Goal: Task Accomplishment & Management: Use online tool/utility

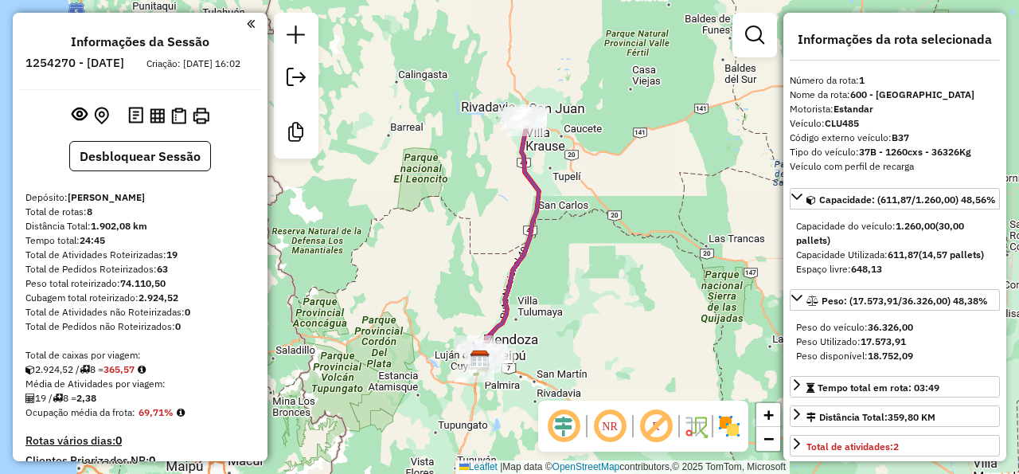
select select "**********"
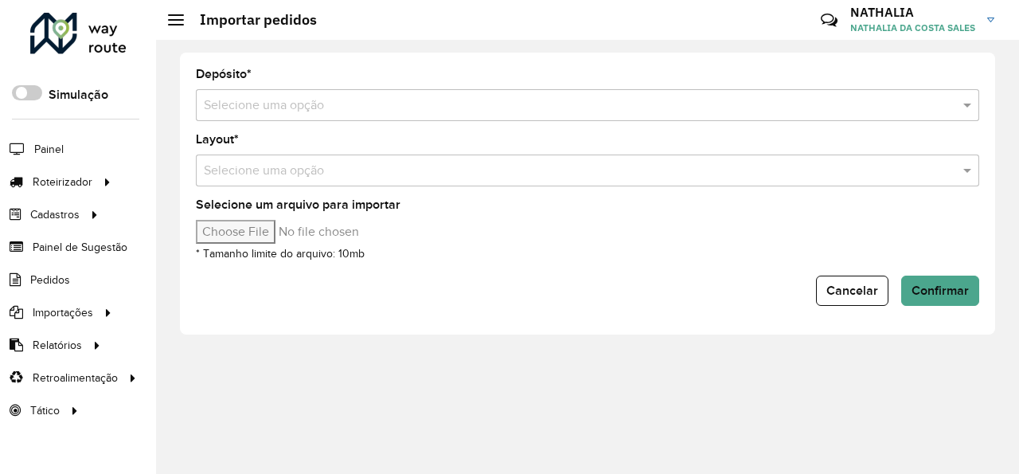
click at [304, 102] on input "text" at bounding box center [572, 105] width 736 height 19
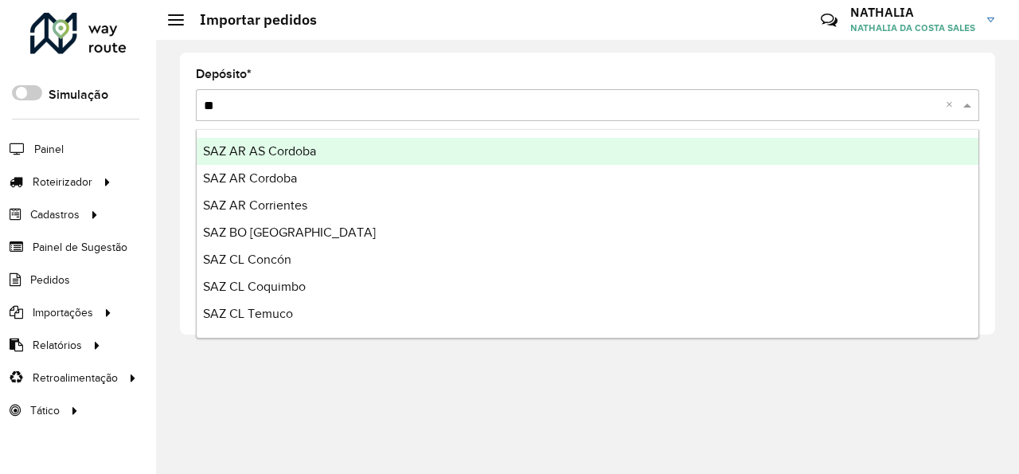
type input "***"
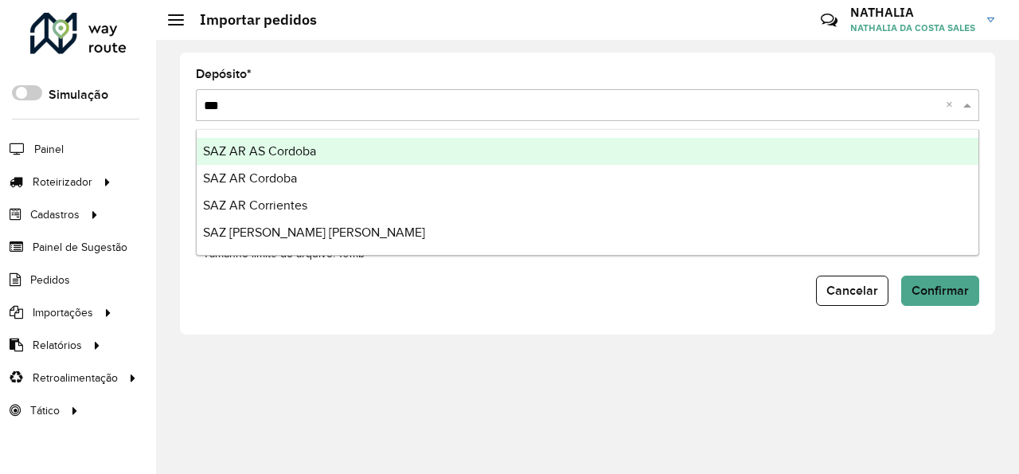
click at [301, 153] on span "SAZ AR AS Cordoba" at bounding box center [259, 151] width 113 height 14
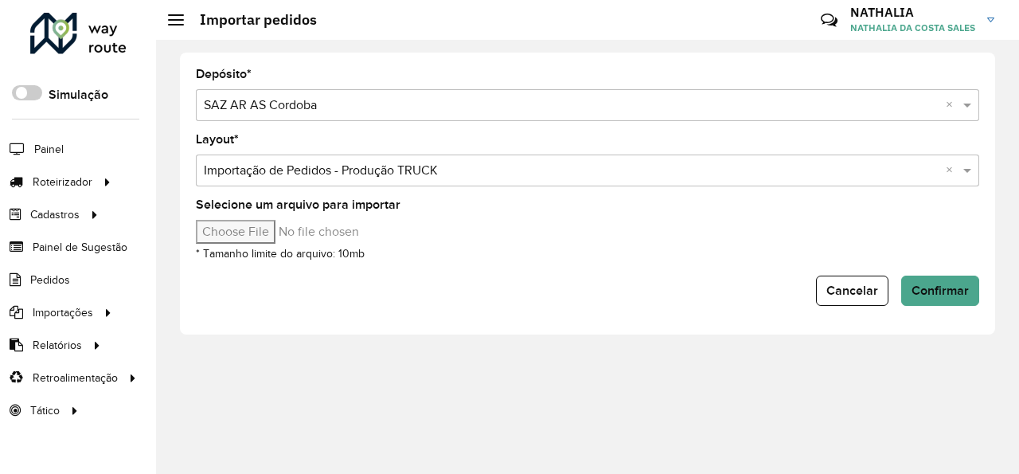
click at [251, 237] on input "Selecione um arquivo para importar" at bounding box center [331, 232] width 271 height 24
type input "**********"
click at [933, 295] on span "Confirmar" at bounding box center [940, 290] width 57 height 14
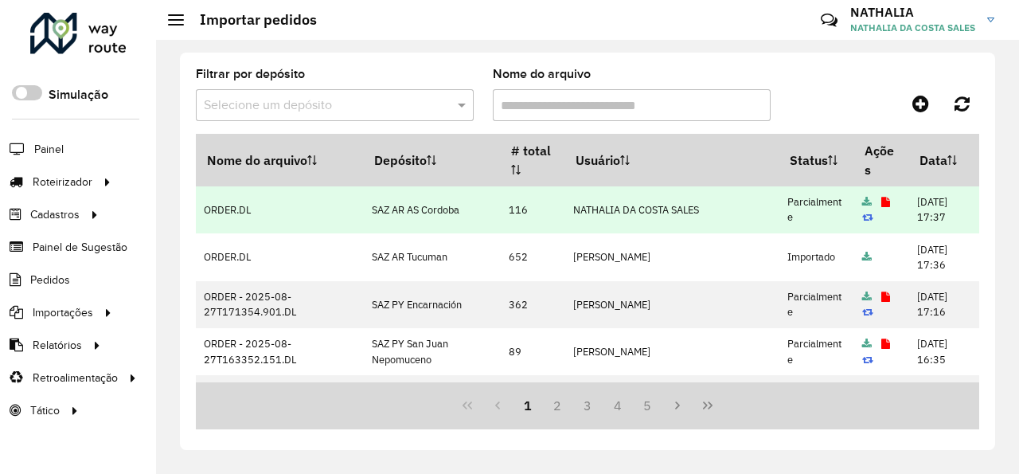
click at [882, 198] on icon at bounding box center [886, 202] width 9 height 10
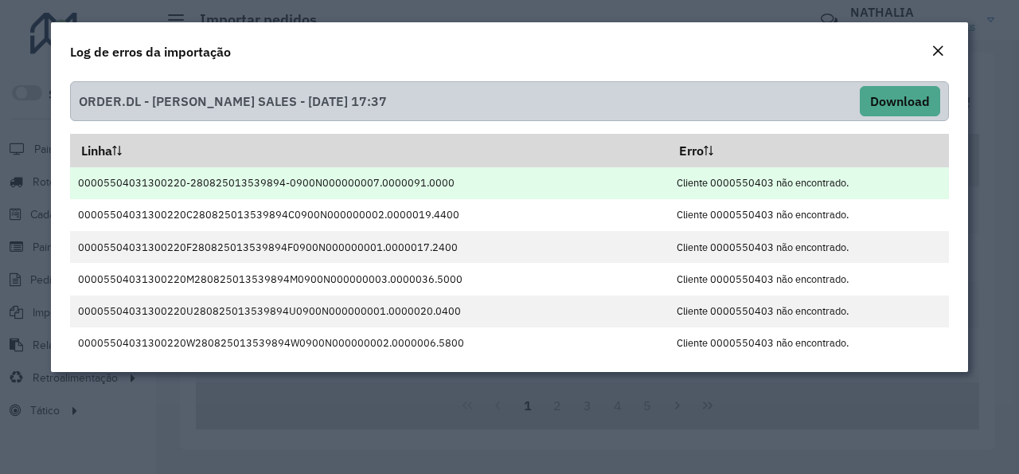
click at [725, 185] on td "Cliente 0000550403 não encontrado." at bounding box center [808, 183] width 280 height 32
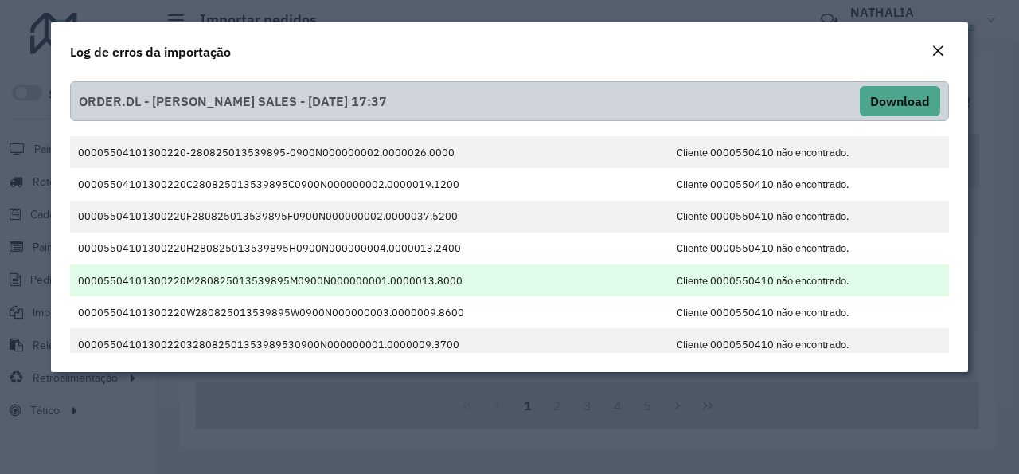
scroll to position [326, 0]
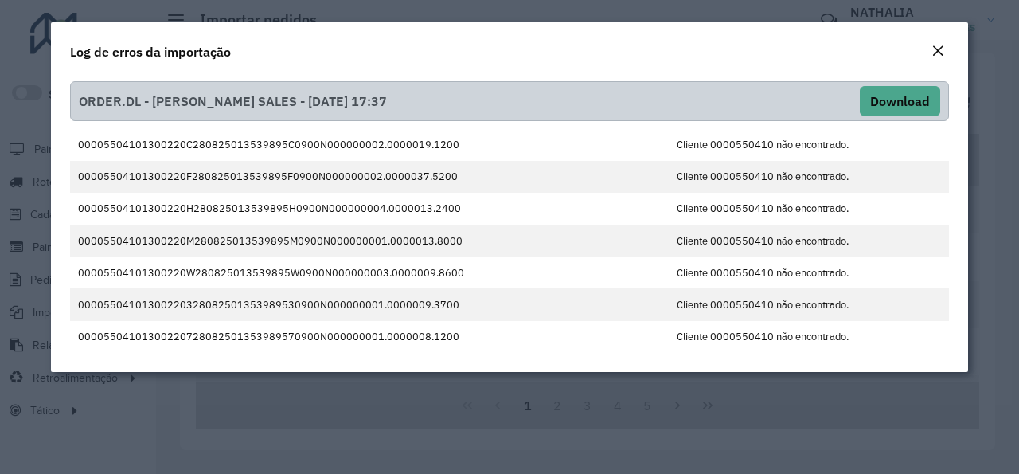
click at [932, 46] on button "Close" at bounding box center [938, 51] width 22 height 21
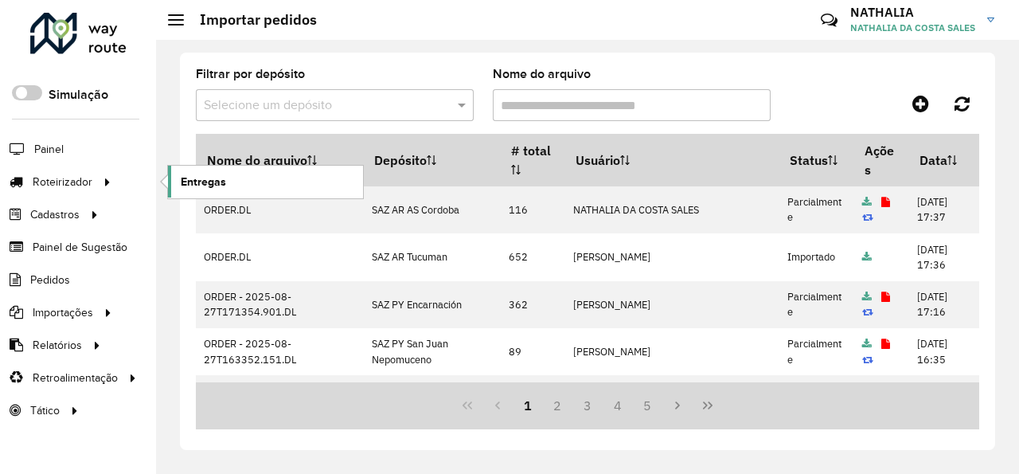
click at [213, 177] on span "Entregas" at bounding box center [203, 182] width 45 height 17
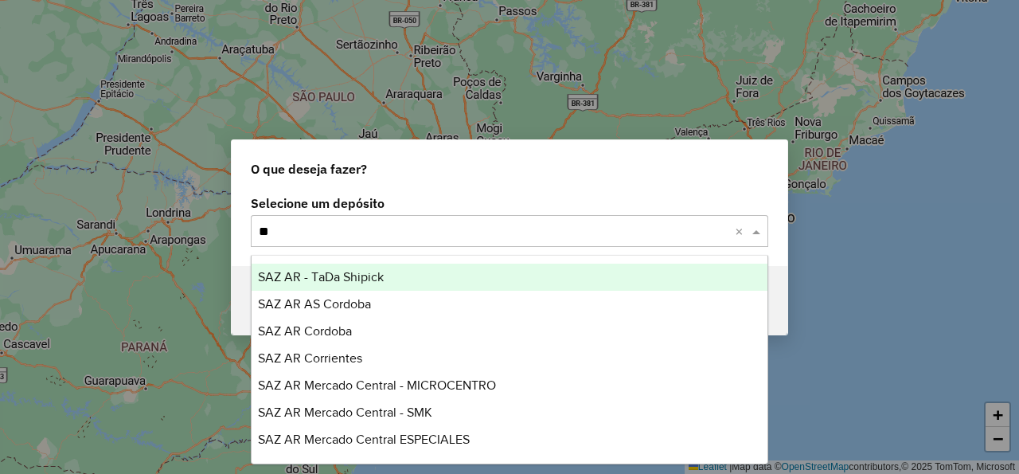
type input "***"
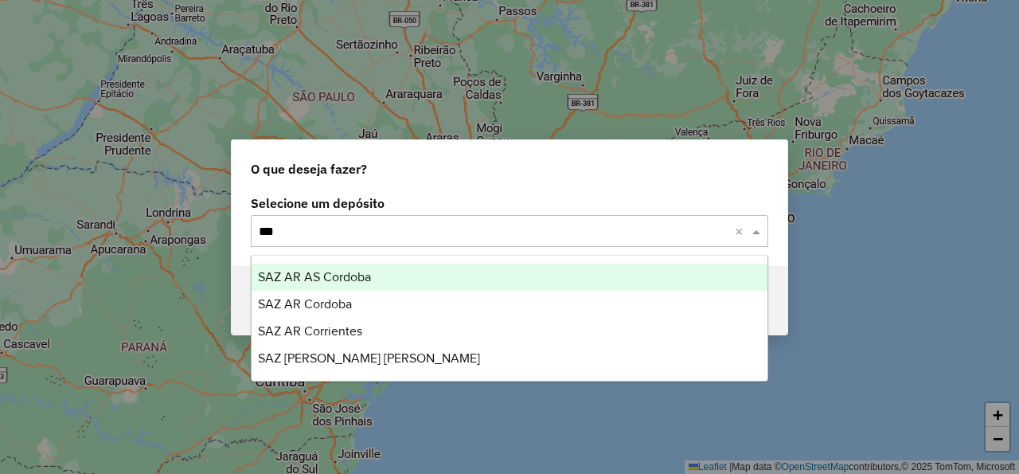
click at [448, 276] on div "SAZ AR AS Cordoba" at bounding box center [510, 277] width 516 height 27
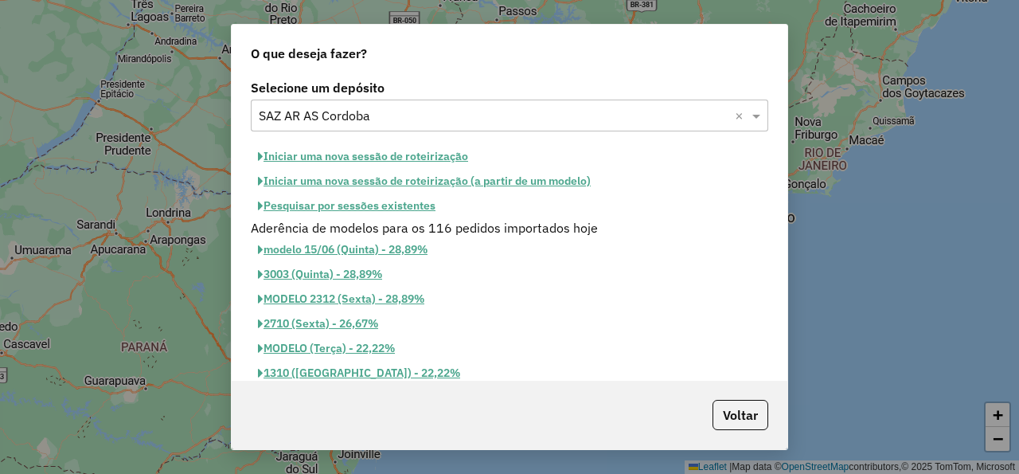
click at [354, 162] on button "Iniciar uma nova sessão de roteirização" at bounding box center [363, 156] width 225 height 25
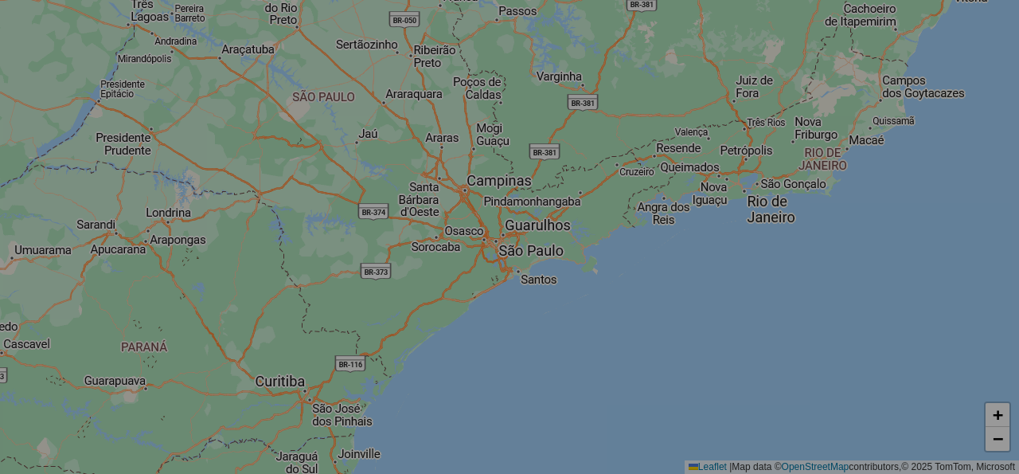
select select "*"
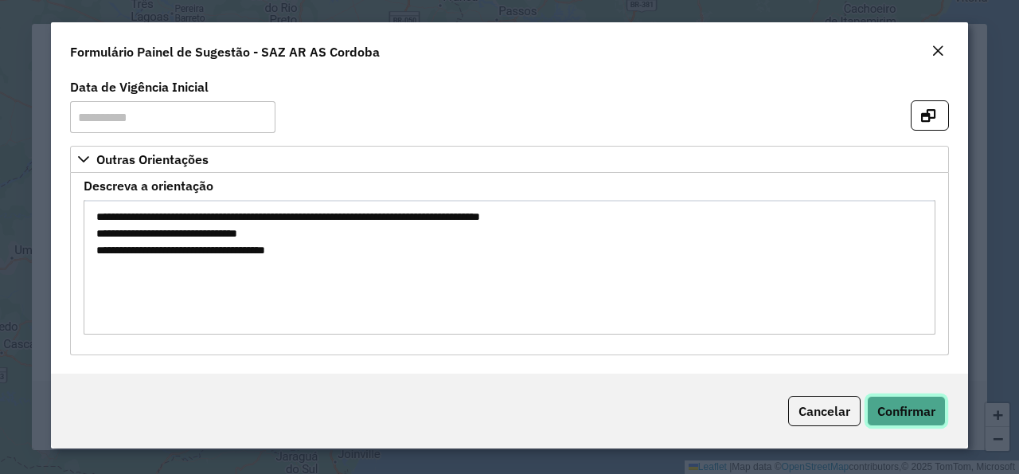
click at [899, 406] on span "Confirmar" at bounding box center [907, 411] width 58 height 16
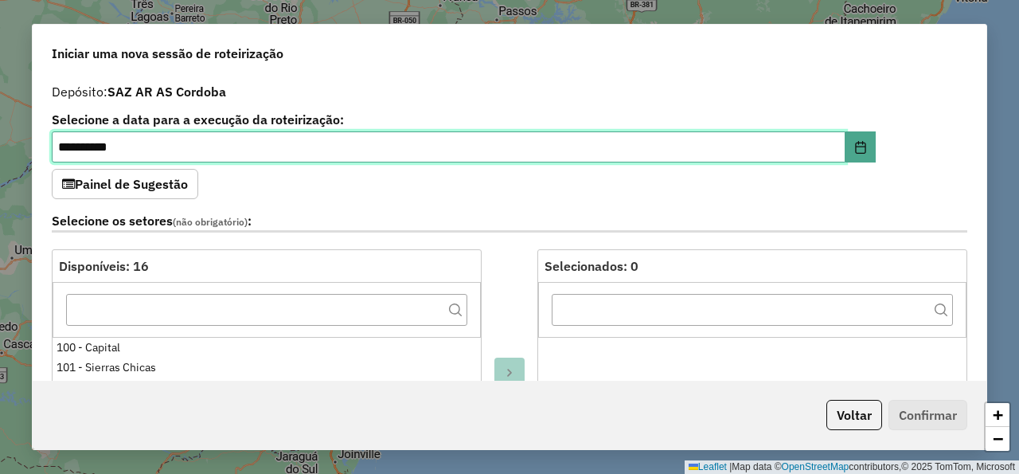
scroll to position [478, 0]
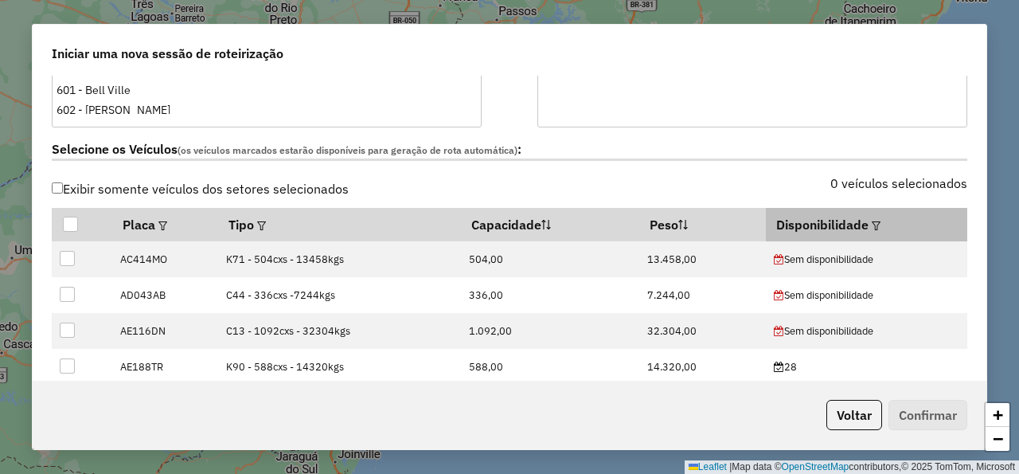
click at [869, 230] on div at bounding box center [875, 224] width 12 height 19
click at [872, 226] on em at bounding box center [876, 225] width 9 height 9
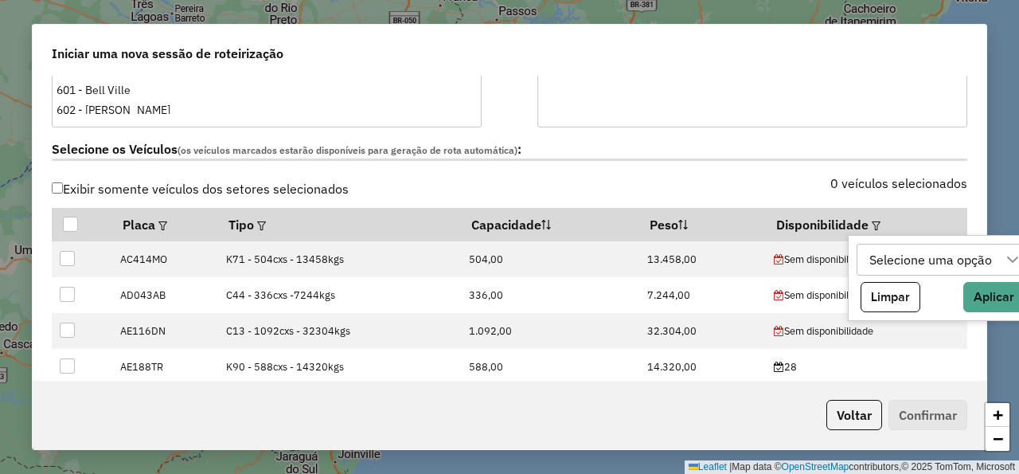
click at [888, 263] on div "Selecione uma opção" at bounding box center [931, 259] width 134 height 30
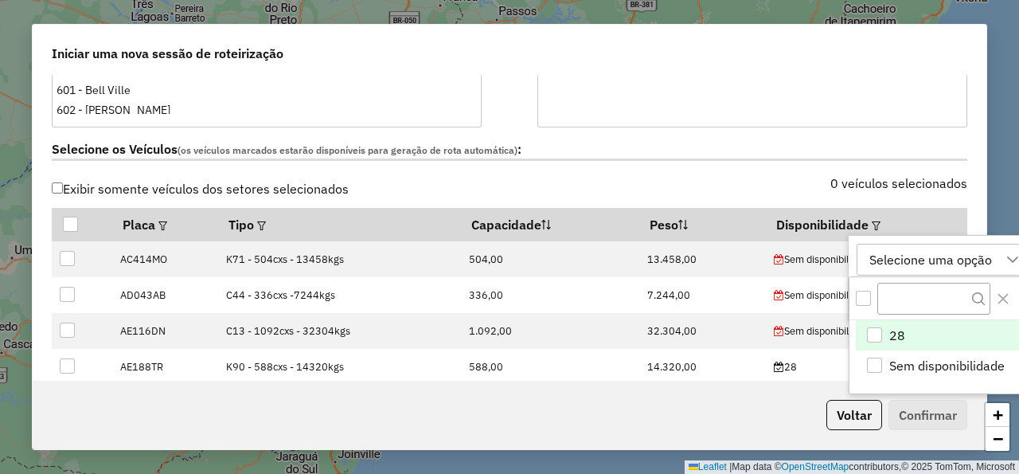
scroll to position [11, 84]
click at [882, 338] on div "28" at bounding box center [875, 336] width 16 height 16
click at [752, 166] on div "Selecione os Veículos (os veículos marcados estarão disponíveis para geração de…" at bounding box center [509, 152] width 935 height 50
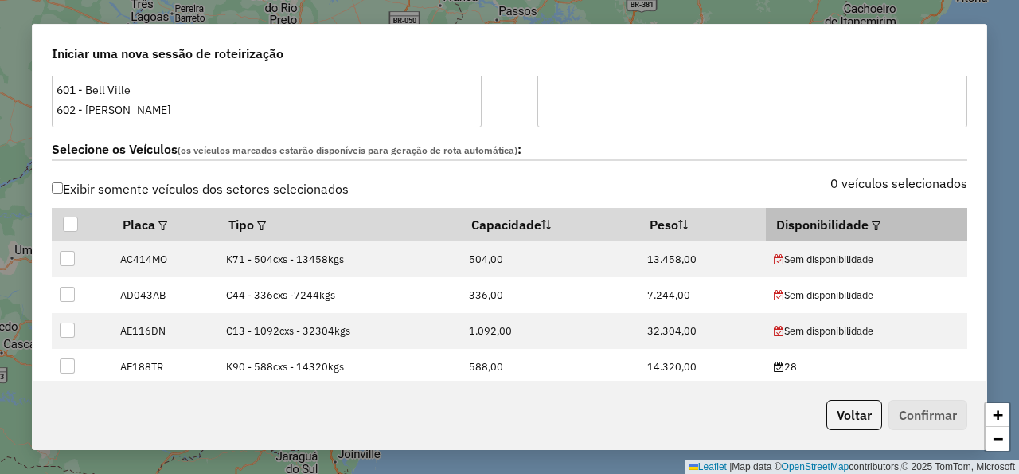
click at [869, 220] on div at bounding box center [875, 224] width 12 height 19
click at [872, 225] on em at bounding box center [876, 225] width 9 height 9
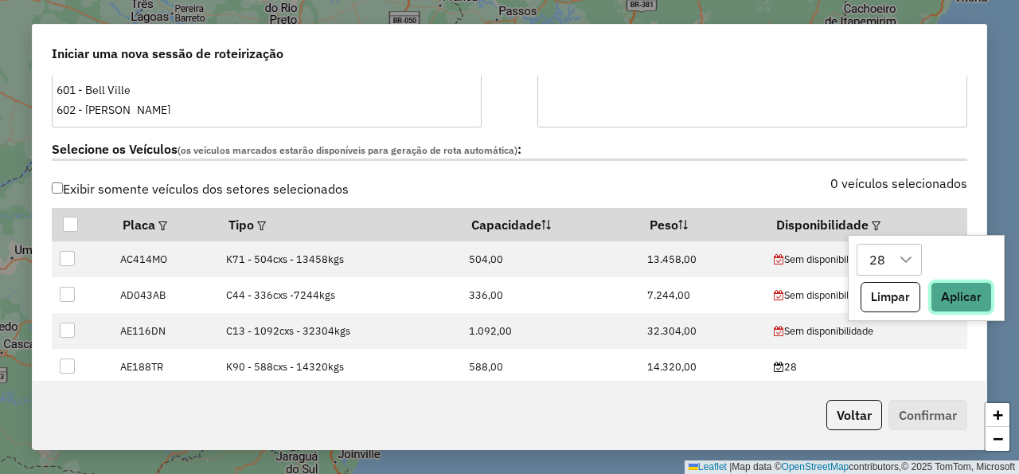
click at [948, 297] on button "Aplicar" at bounding box center [961, 297] width 61 height 30
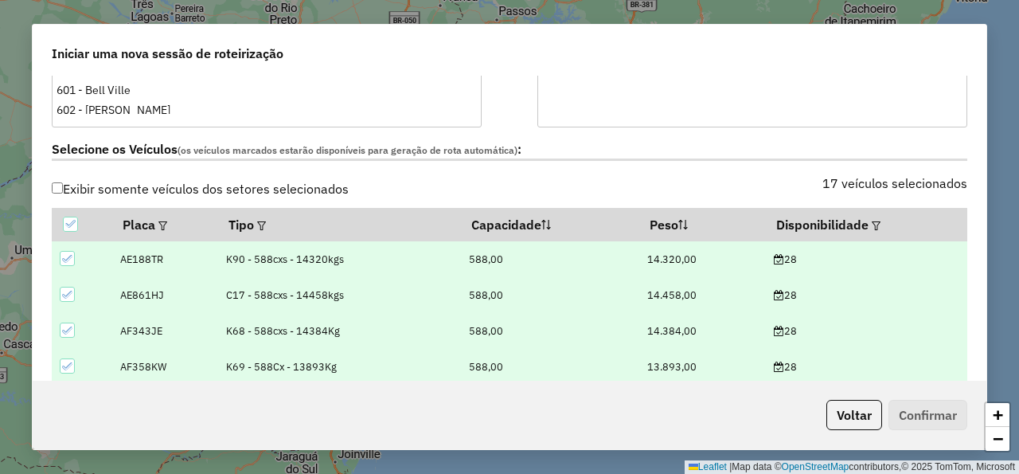
click at [736, 151] on label "Selecione os Veículos (os veículos marcados estarão disponíveis para geração de…" at bounding box center [510, 150] width 916 height 22
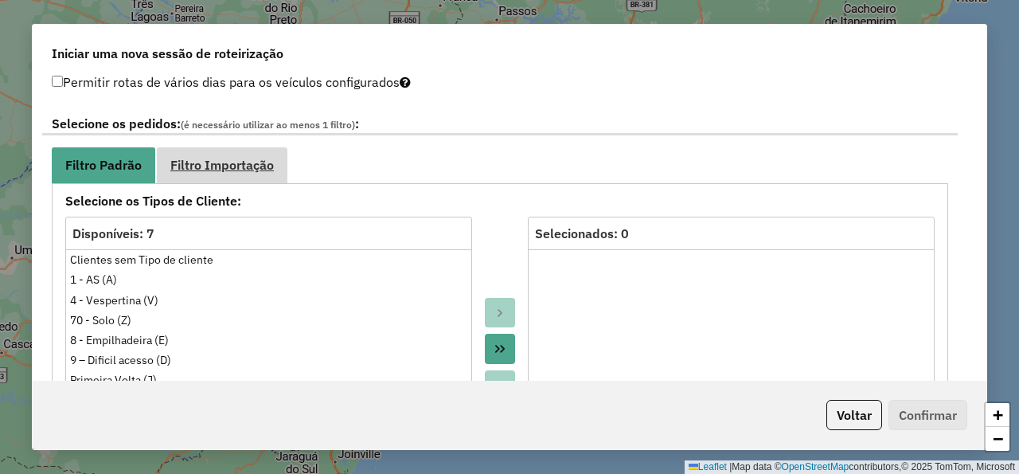
click at [256, 154] on link "Filtro Importação" at bounding box center [222, 165] width 131 height 36
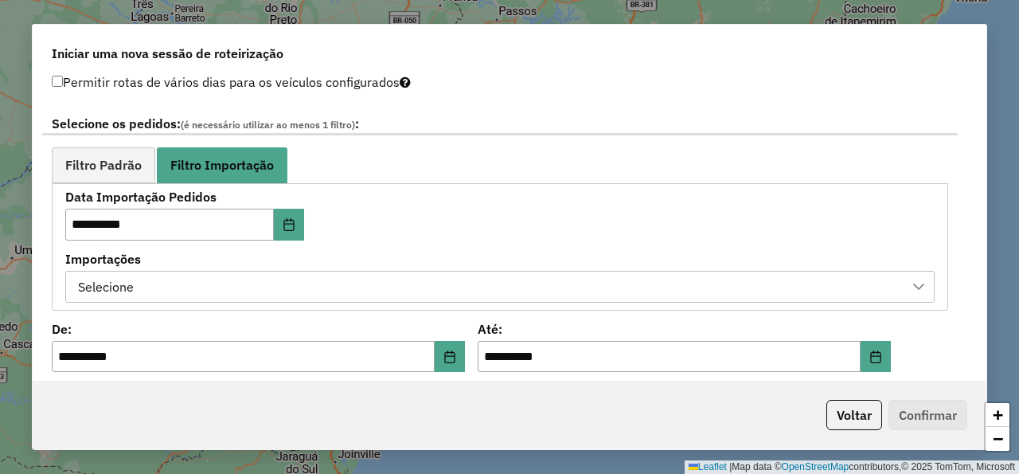
click at [287, 279] on div "Selecione" at bounding box center [487, 287] width 831 height 30
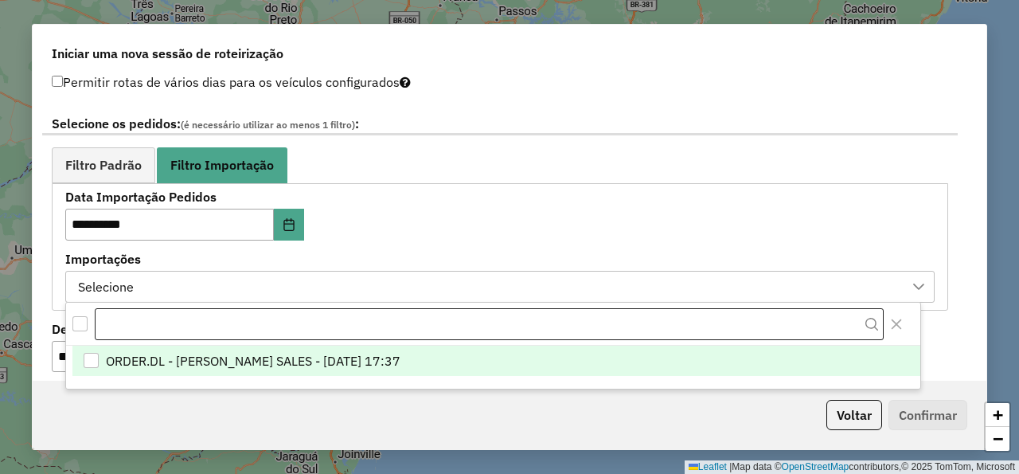
scroll to position [11, 84]
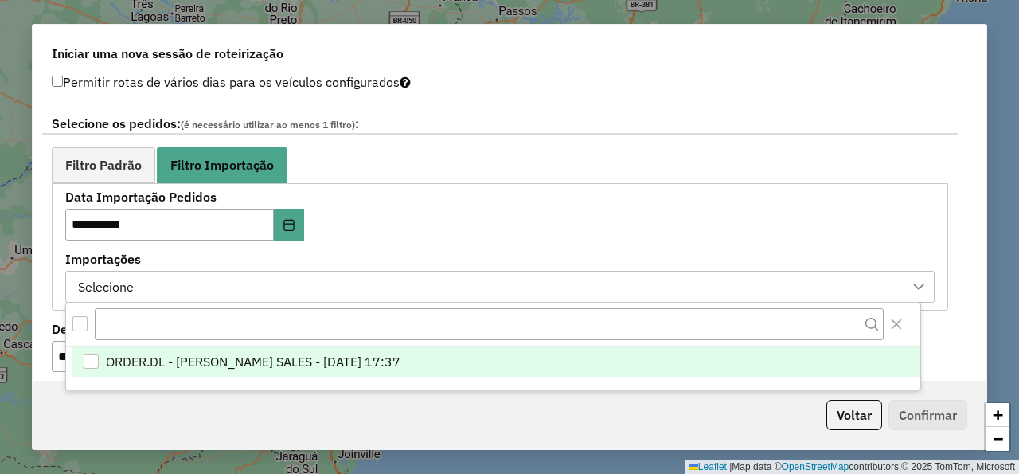
click at [394, 363] on span "ORDER.DL - NATHALIA DA COSTA SALES - 27/08/2025 17:37" at bounding box center [253, 361] width 295 height 19
click at [526, 171] on ul "Filtro Padrão Filtro Importação" at bounding box center [500, 165] width 897 height 36
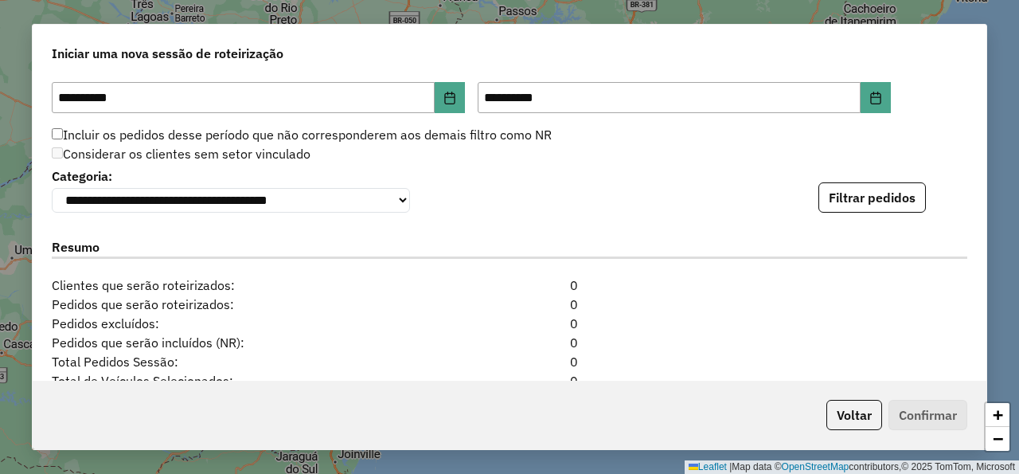
scroll to position [1147, 0]
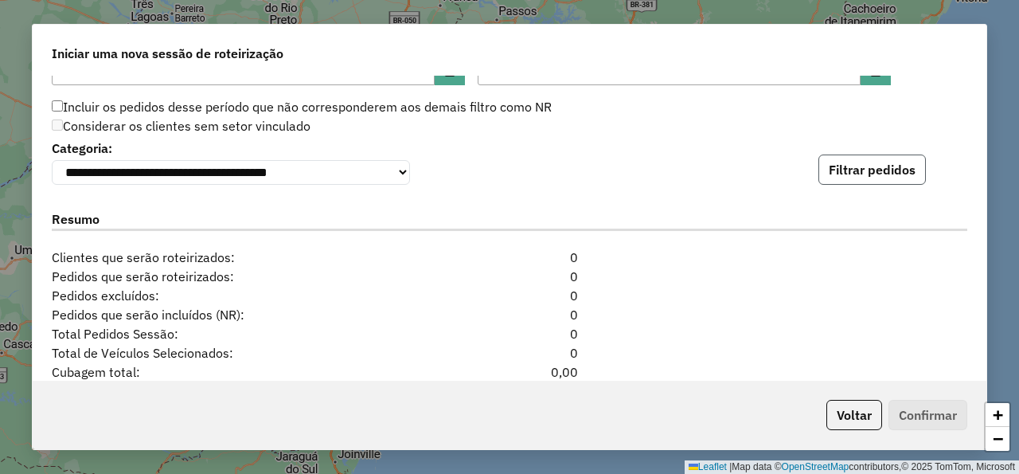
click at [834, 177] on button "Filtrar pedidos" at bounding box center [873, 169] width 108 height 30
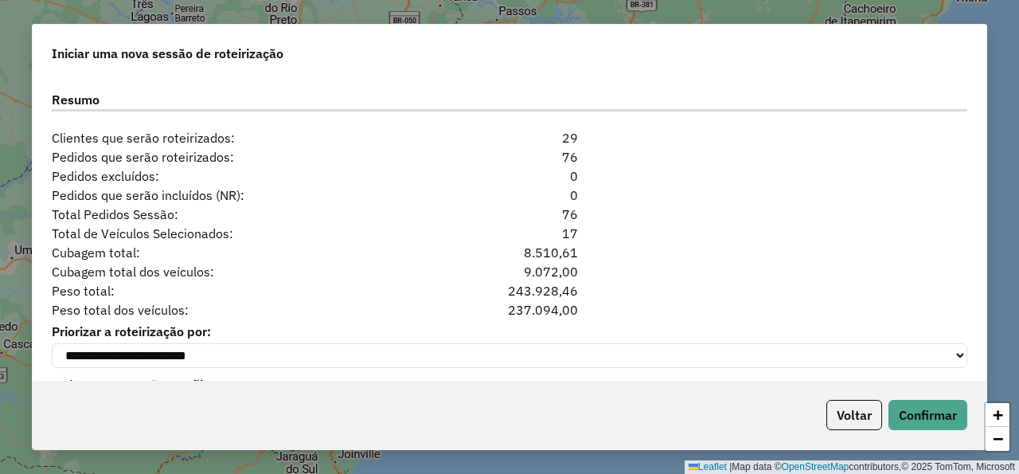
scroll to position [1640, 0]
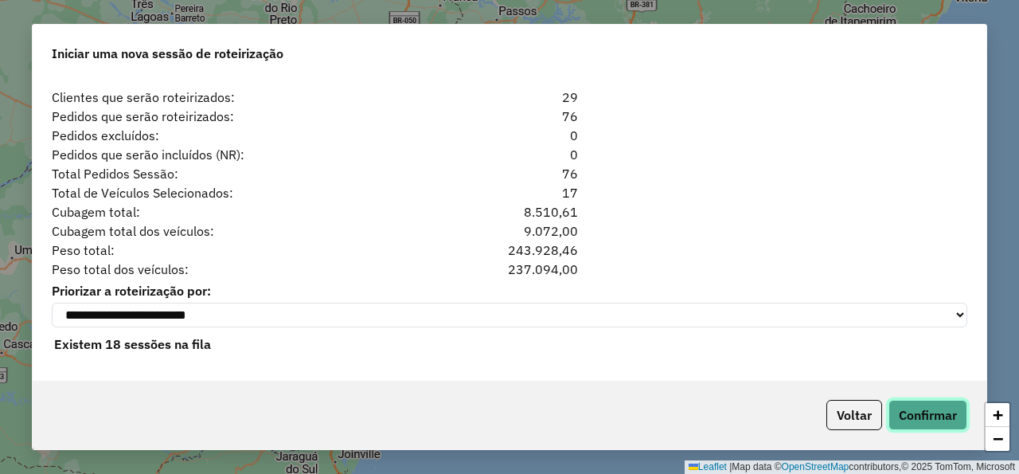
click at [925, 408] on button "Confirmar" at bounding box center [928, 415] width 79 height 30
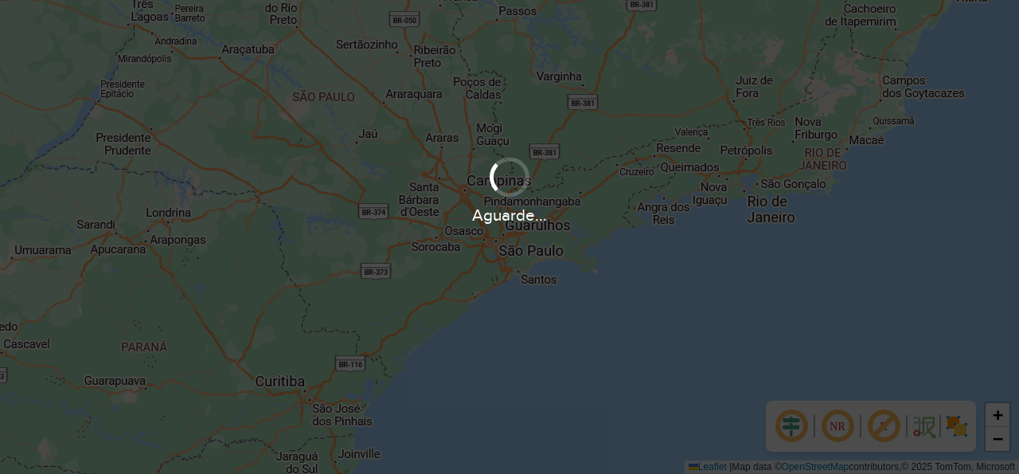
click at [424, 279] on div "Aguarde..." at bounding box center [509, 237] width 1019 height 474
click at [447, 129] on div "Aguarde..." at bounding box center [509, 237] width 1019 height 474
click at [441, 141] on div "Aguarde..." at bounding box center [509, 237] width 1019 height 474
click at [440, 140] on div "Aguarde..." at bounding box center [509, 237] width 1019 height 474
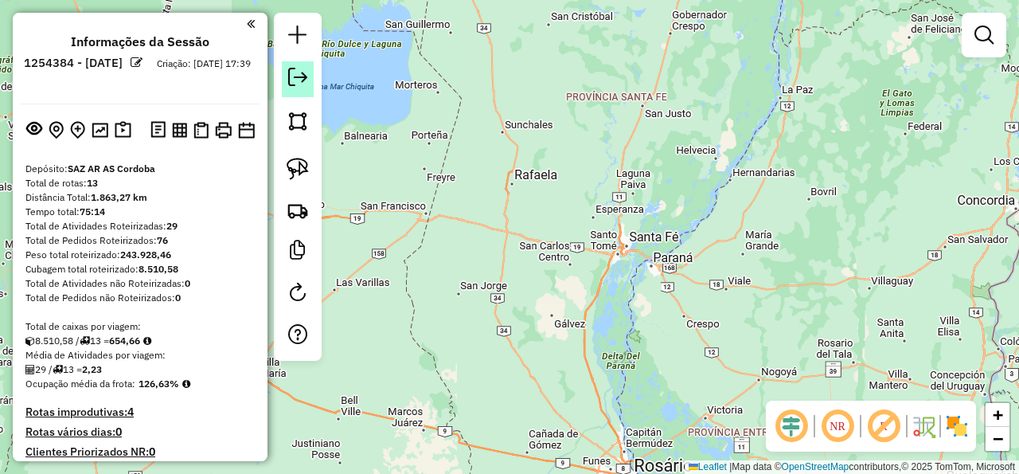
click at [307, 76] on em at bounding box center [297, 77] width 19 height 19
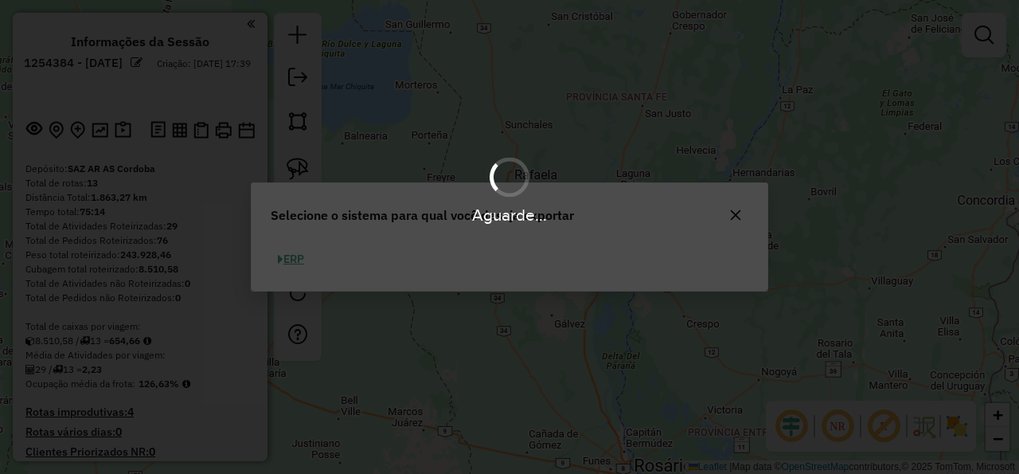
click at [300, 261] on div "Aguarde..." at bounding box center [509, 237] width 1019 height 474
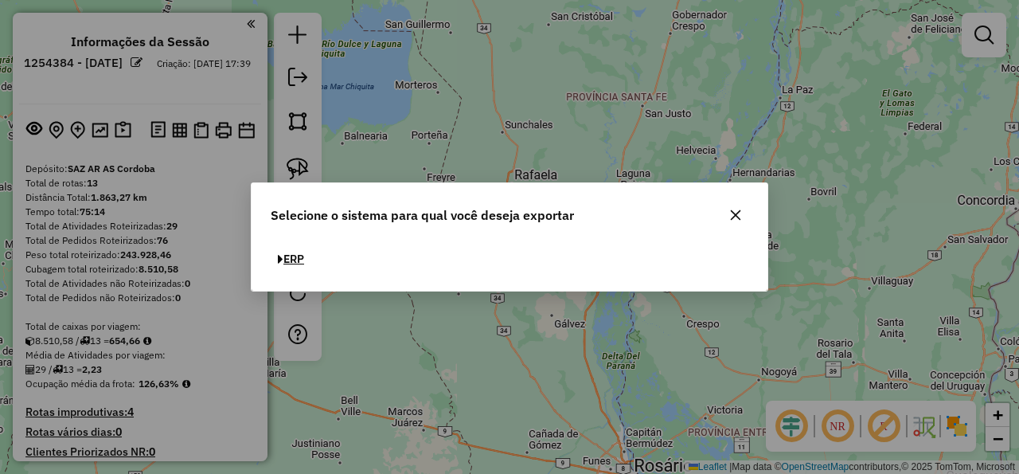
click at [300, 261] on button "ERP" at bounding box center [291, 259] width 41 height 25
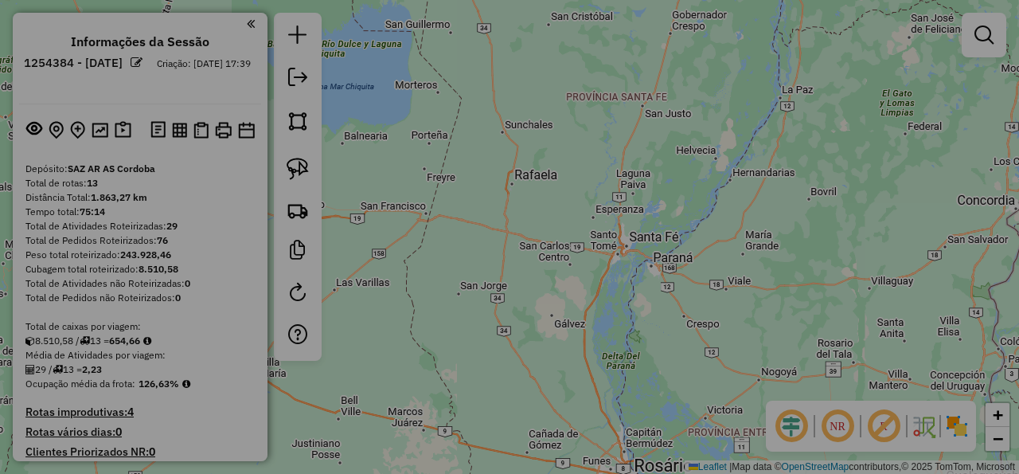
select select "*********"
select select "**"
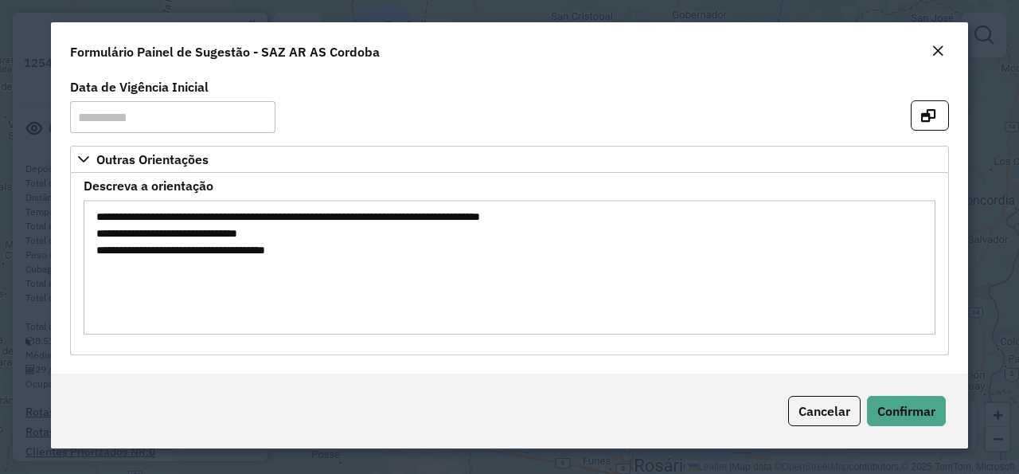
click at [944, 44] on div "Close" at bounding box center [938, 51] width 13 height 19
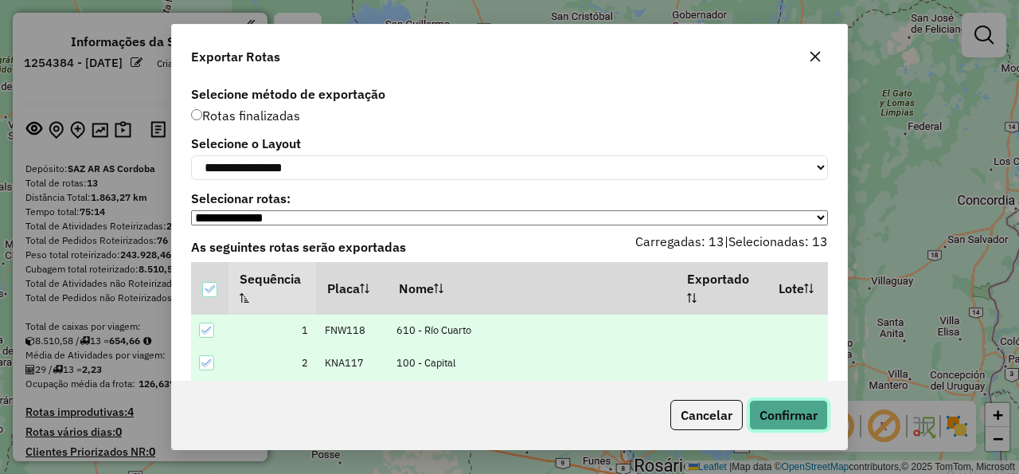
click at [787, 428] on button "Confirmar" at bounding box center [788, 415] width 79 height 30
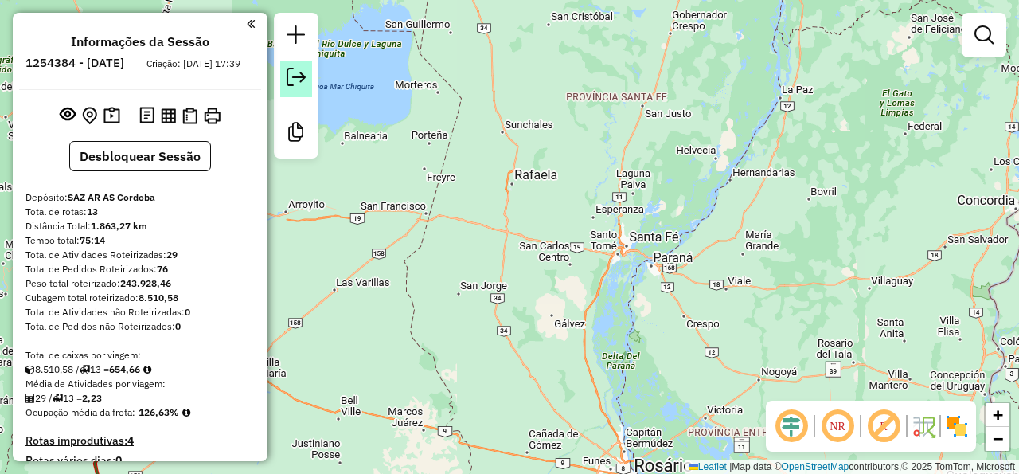
click at [298, 72] on em at bounding box center [296, 77] width 19 height 19
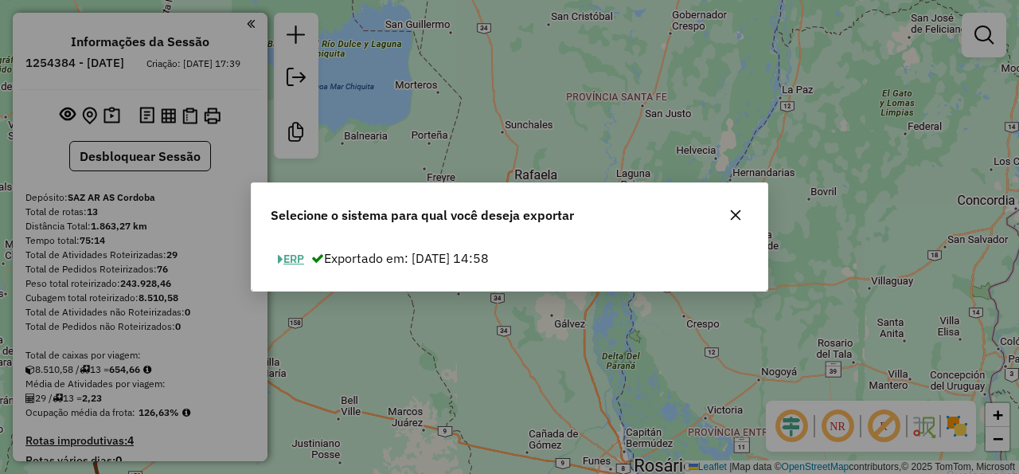
click at [302, 263] on button "ERP" at bounding box center [291, 259] width 41 height 25
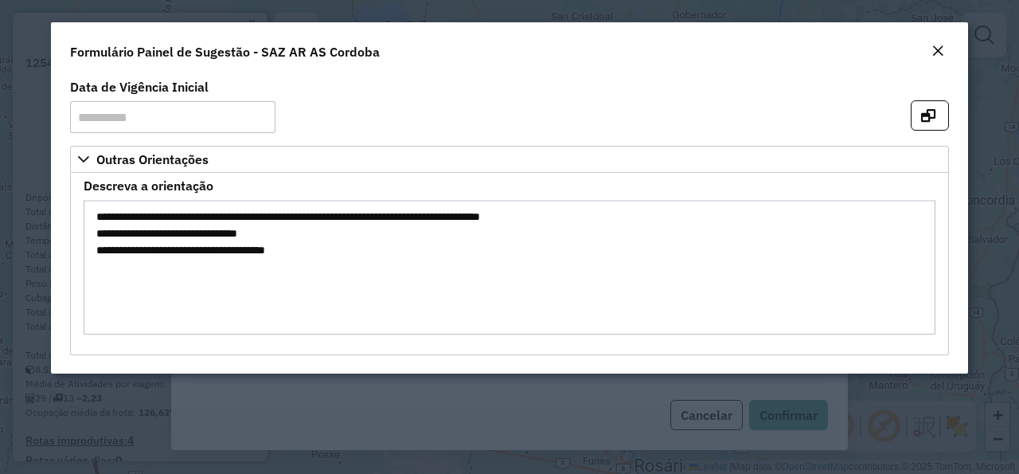
click at [944, 50] on em "Close" at bounding box center [938, 51] width 13 height 13
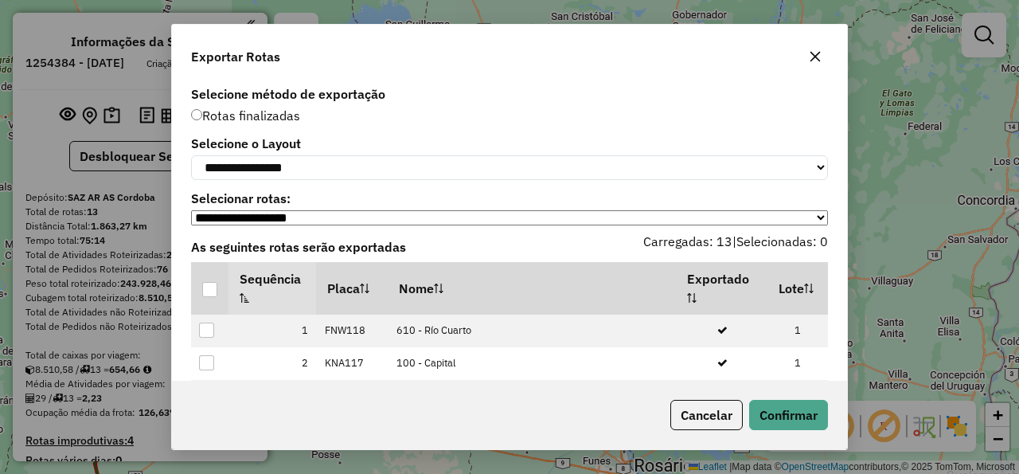
click at [686, 183] on div "**********" at bounding box center [509, 231] width 675 height 299
click at [191, 155] on select "**********" at bounding box center [509, 167] width 637 height 25
select select "*********"
click option "*********" at bounding box center [0, 0] width 0 height 0
click at [219, 290] on th at bounding box center [209, 288] width 37 height 53
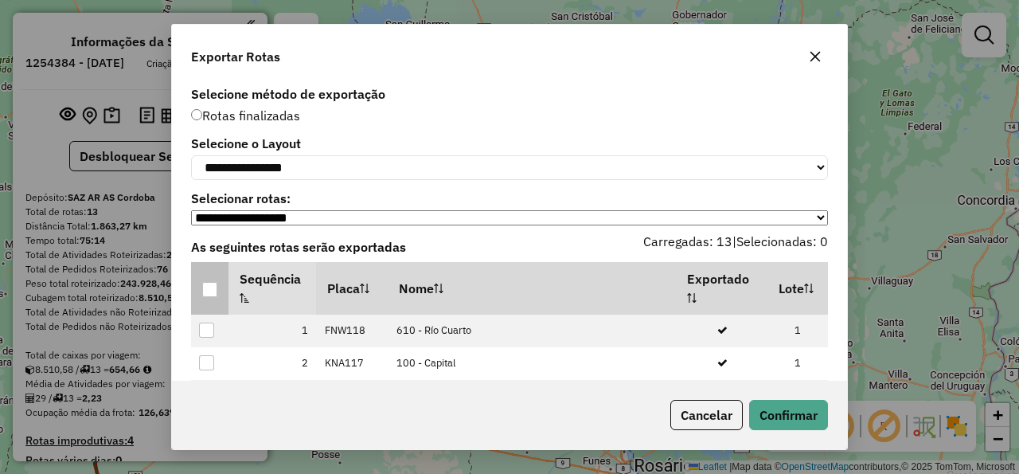
click at [216, 296] on div at bounding box center [209, 289] width 15 height 15
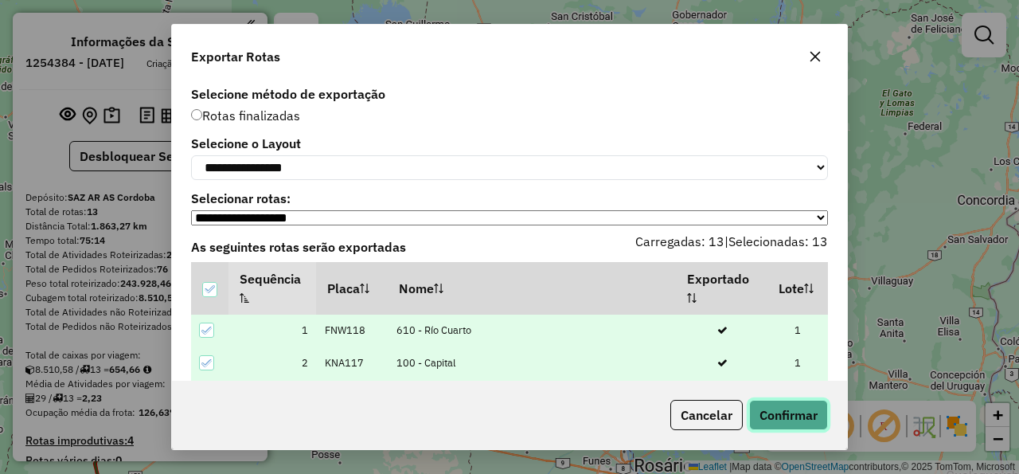
click at [796, 413] on button "Confirmar" at bounding box center [788, 415] width 79 height 30
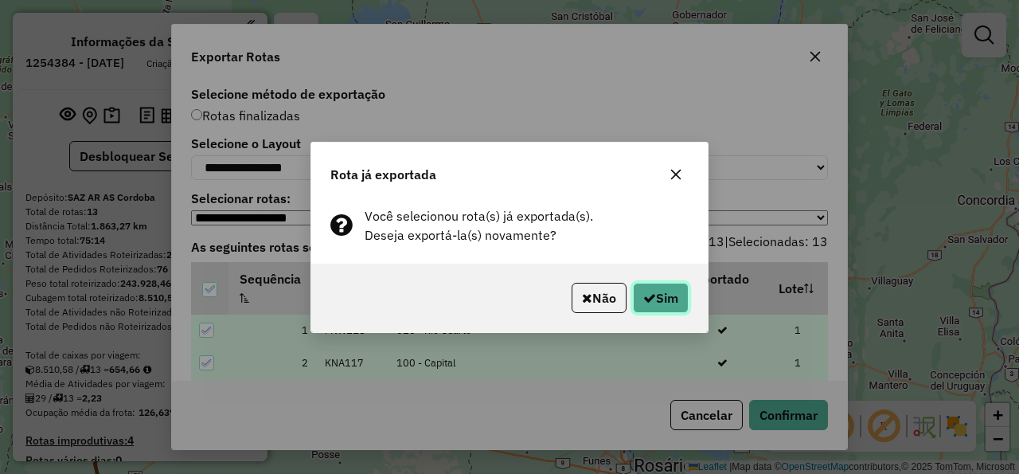
click at [673, 300] on button "Sim" at bounding box center [661, 298] width 56 height 30
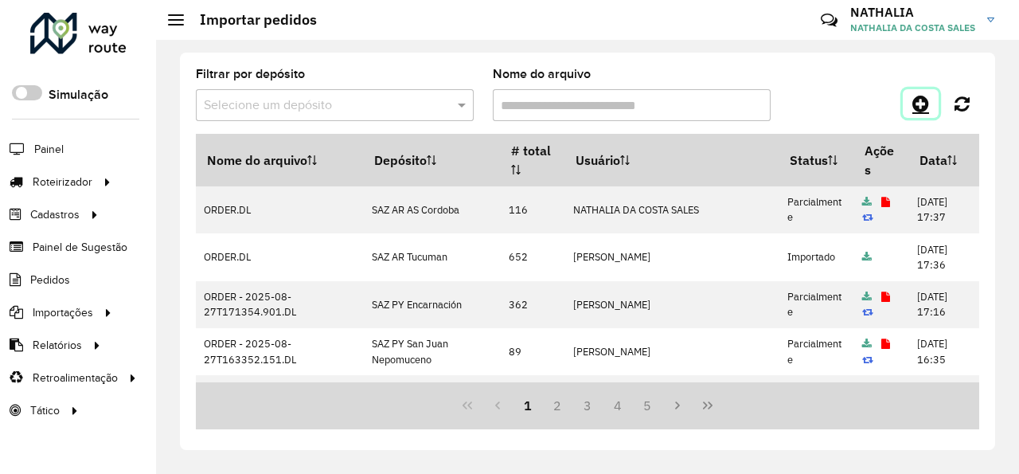
click at [929, 108] on icon at bounding box center [921, 103] width 17 height 19
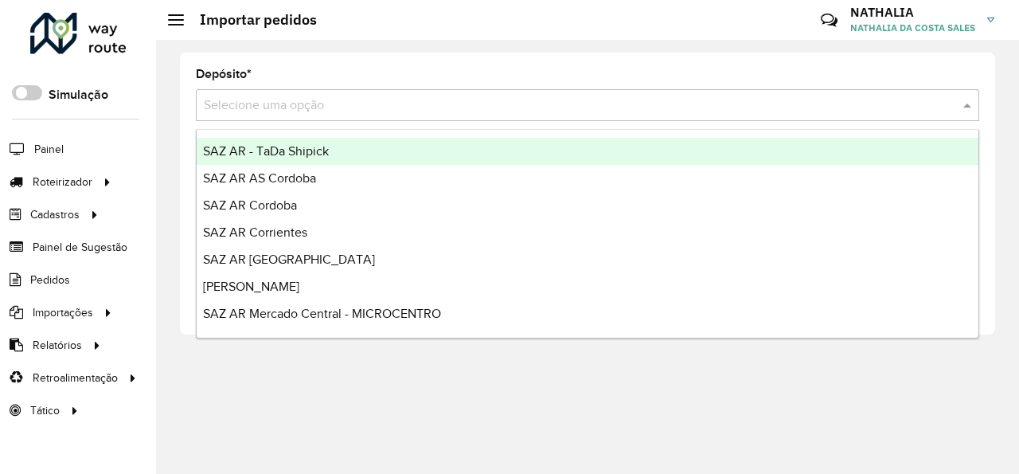
click at [688, 97] on input "text" at bounding box center [572, 105] width 736 height 19
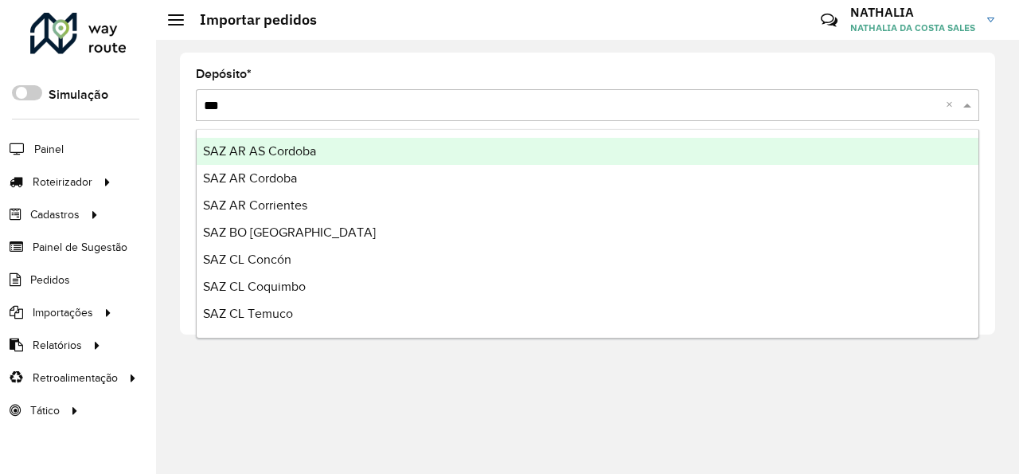
type input "****"
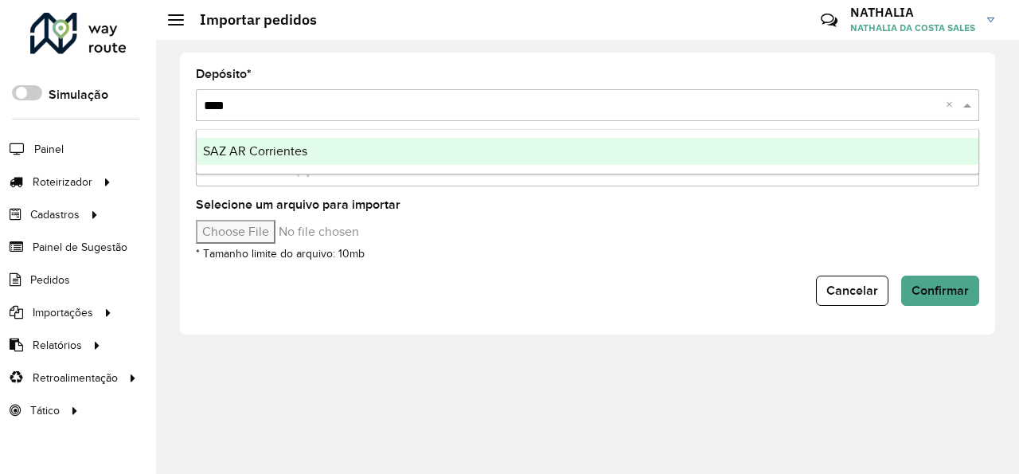
click at [662, 154] on div "SAZ AR Corrientes" at bounding box center [588, 151] width 782 height 27
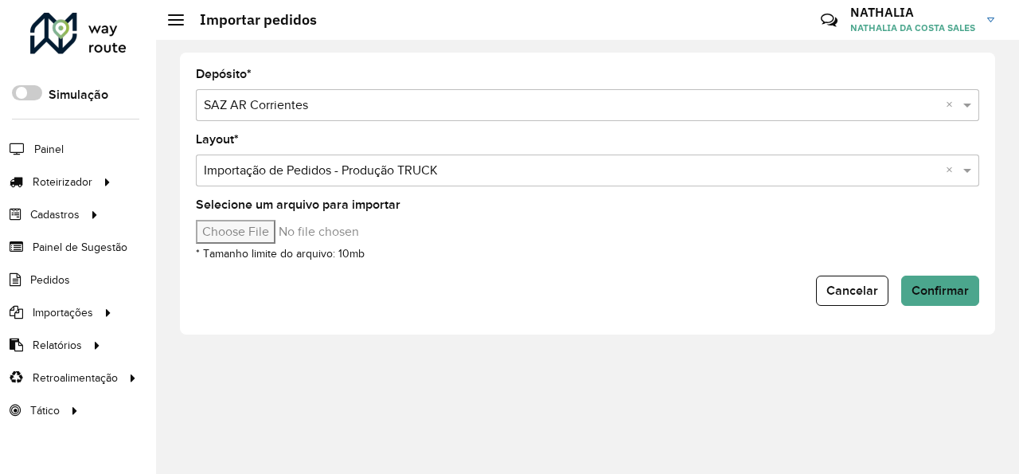
click at [221, 240] on input "Selecione um arquivo para importar" at bounding box center [331, 232] width 271 height 24
type input "**********"
click at [941, 290] on span "Confirmar" at bounding box center [940, 290] width 57 height 14
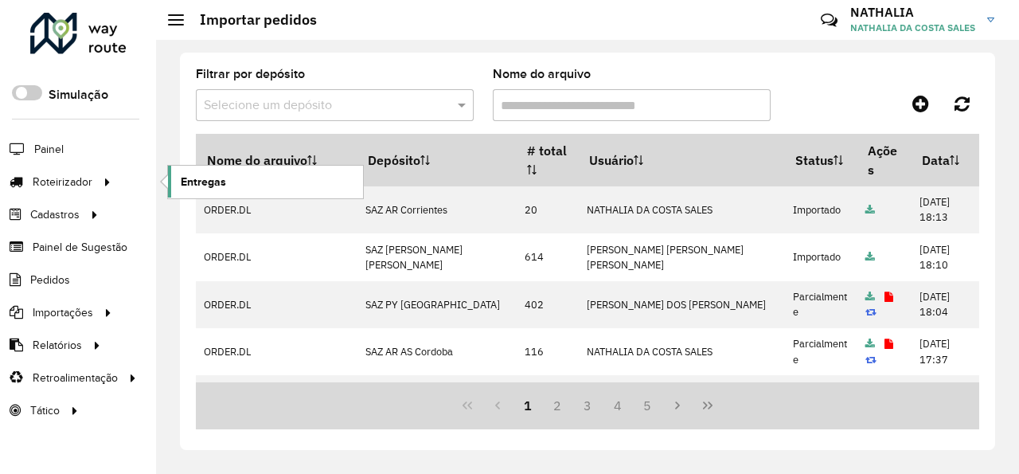
click at [202, 183] on span "Entregas" at bounding box center [203, 182] width 45 height 17
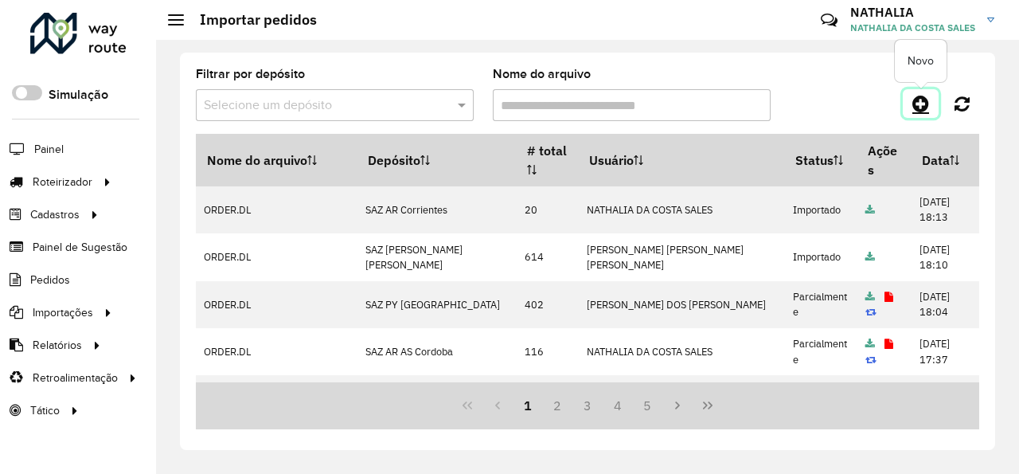
click at [918, 113] on link at bounding box center [921, 103] width 36 height 29
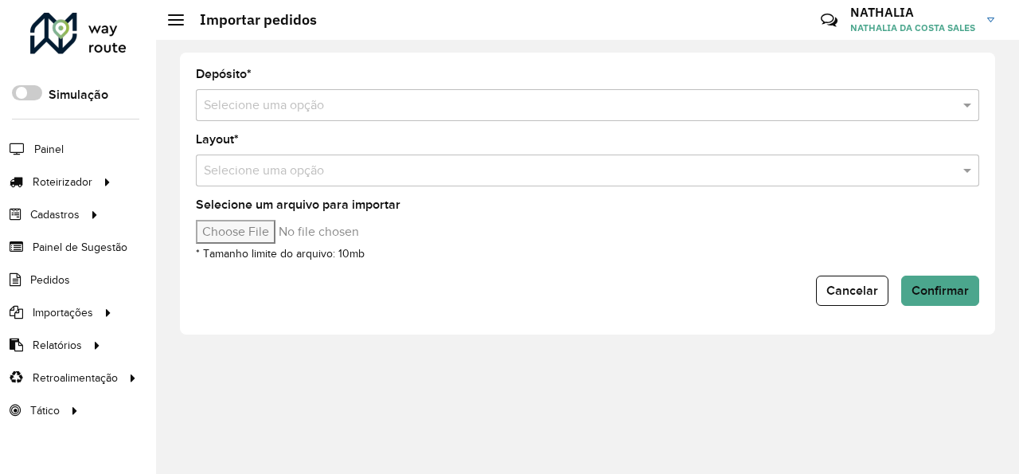
click at [555, 105] on input "text" at bounding box center [572, 105] width 736 height 19
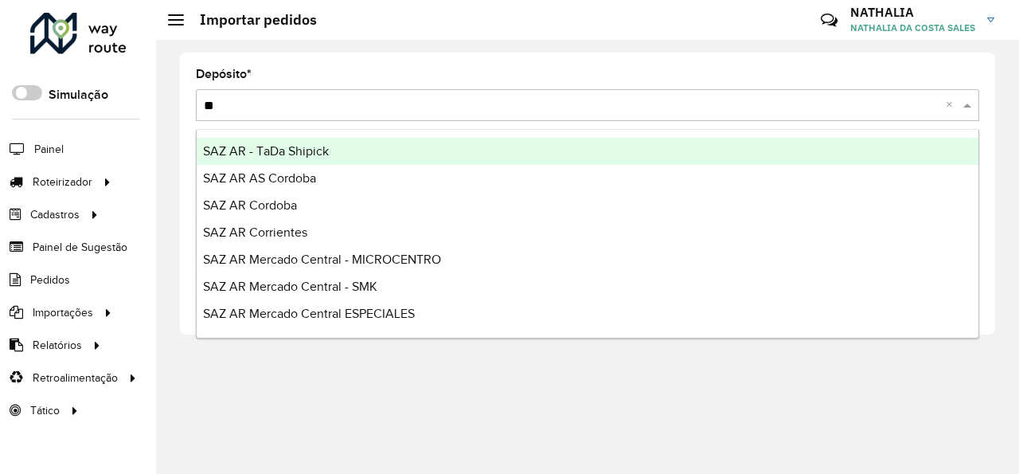
type input "***"
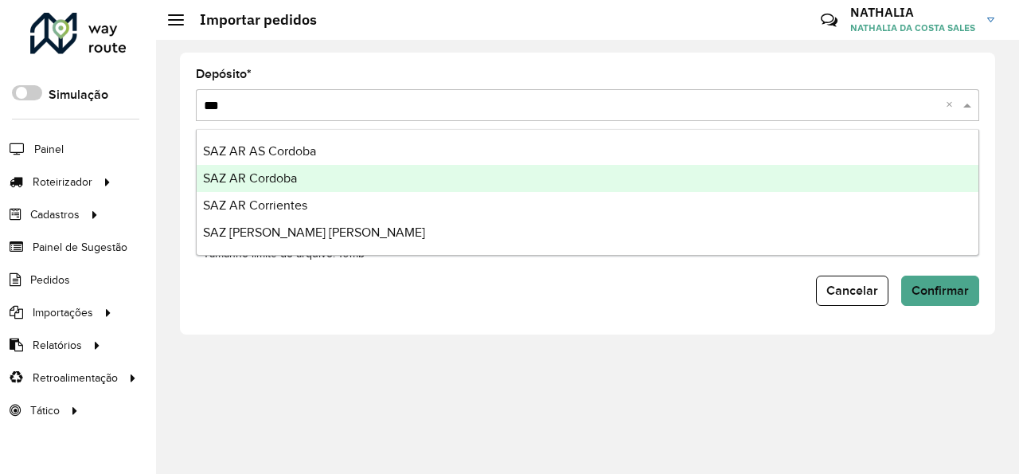
drag, startPoint x: 481, startPoint y: 176, endPoint x: 471, endPoint y: 177, distance: 9.6
click at [482, 175] on div "SAZ AR Cordoba" at bounding box center [588, 178] width 782 height 27
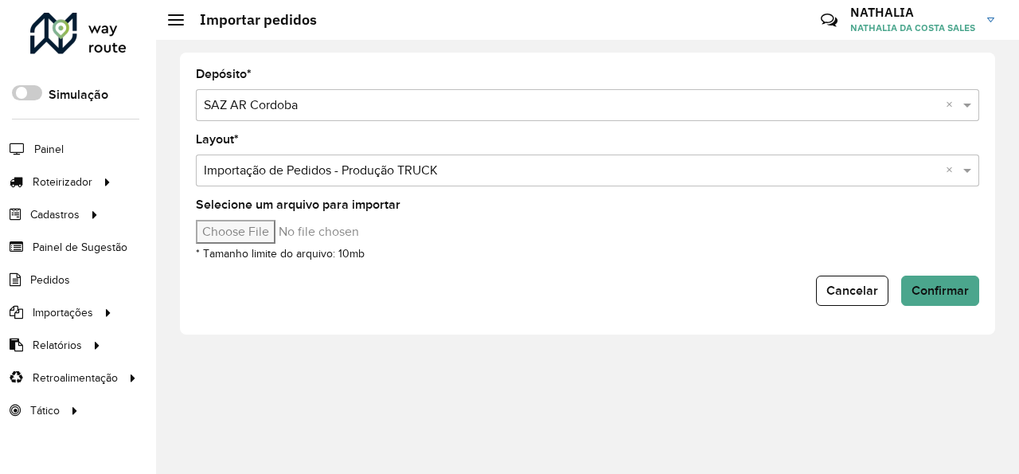
click at [238, 236] on input "Selecione um arquivo para importar" at bounding box center [331, 232] width 271 height 24
type input "**********"
click at [961, 295] on span "Confirmar" at bounding box center [940, 290] width 57 height 14
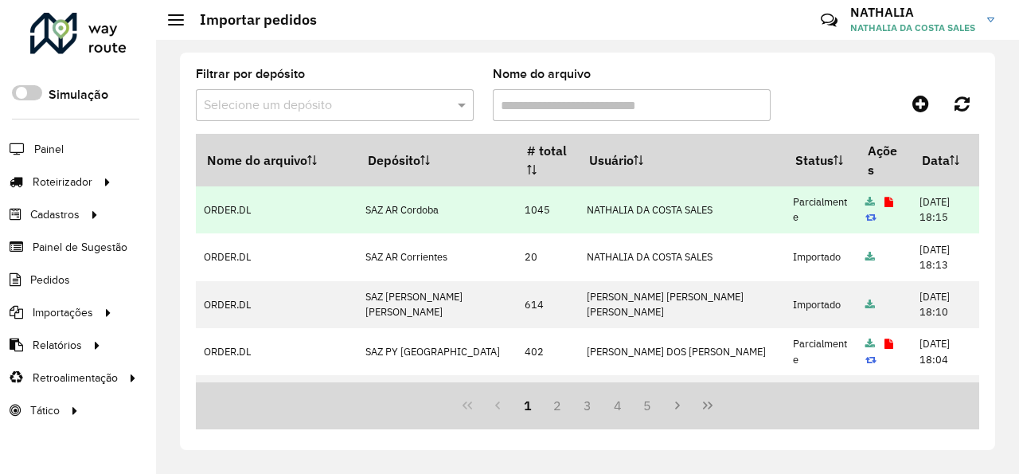
click at [857, 201] on td at bounding box center [884, 209] width 54 height 47
click at [857, 209] on td at bounding box center [884, 209] width 54 height 47
click at [885, 204] on icon at bounding box center [889, 202] width 9 height 10
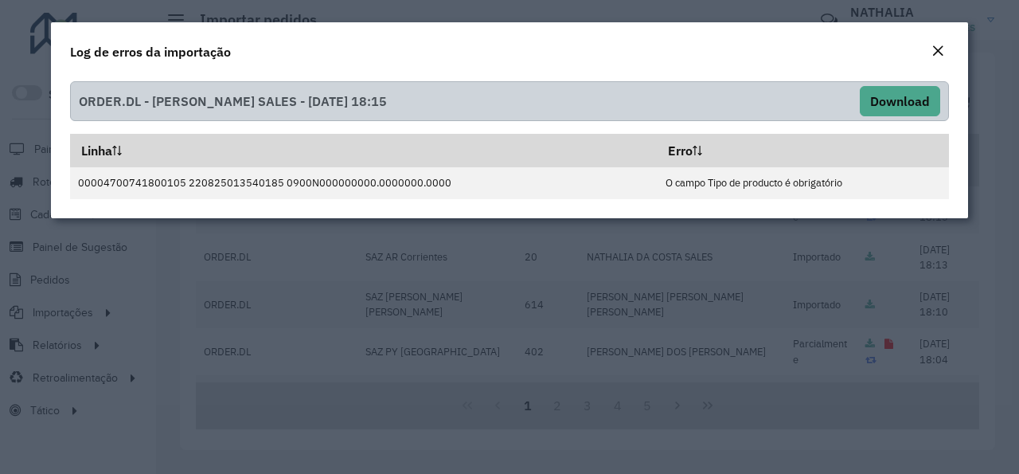
click at [942, 39] on div "Log de erros da importação" at bounding box center [509, 48] width 917 height 53
click at [940, 48] on em "Close" at bounding box center [938, 51] width 13 height 13
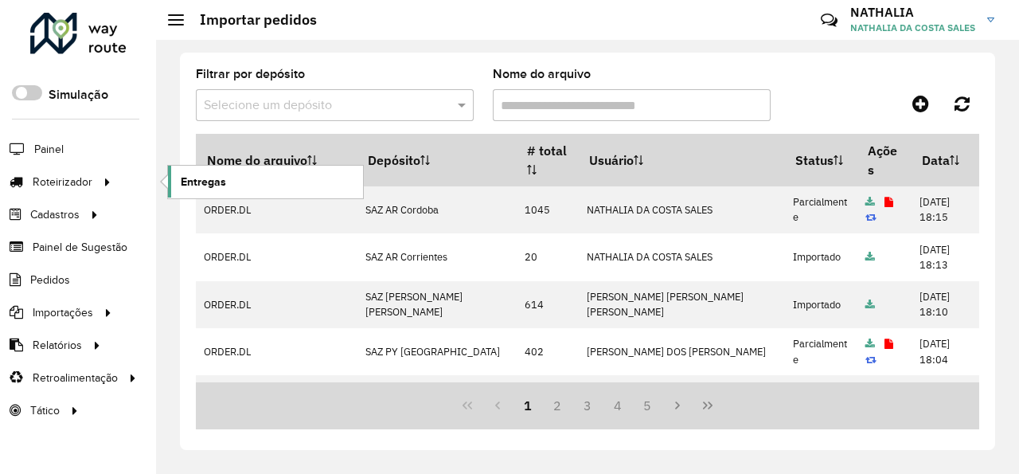
click at [212, 186] on span "Entregas" at bounding box center [203, 182] width 45 height 17
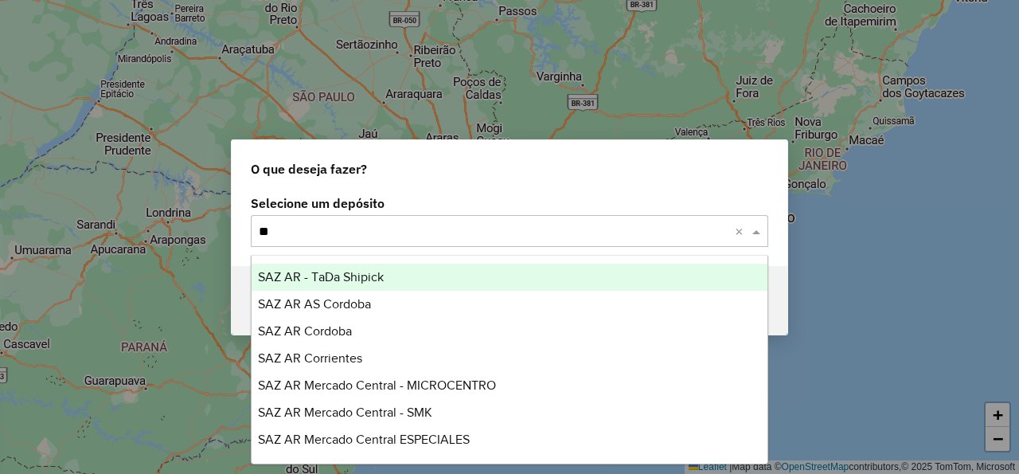
type input "***"
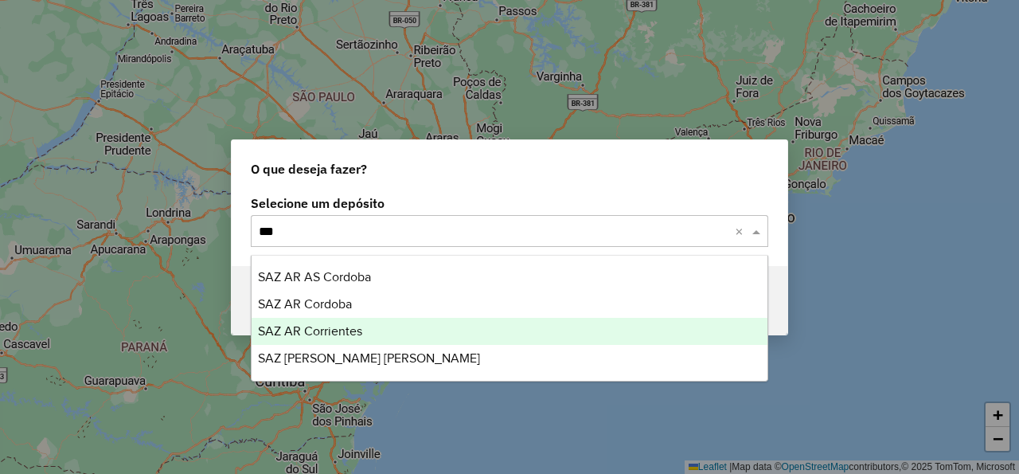
click at [343, 326] on span "SAZ AR Corrientes" at bounding box center [310, 331] width 104 height 14
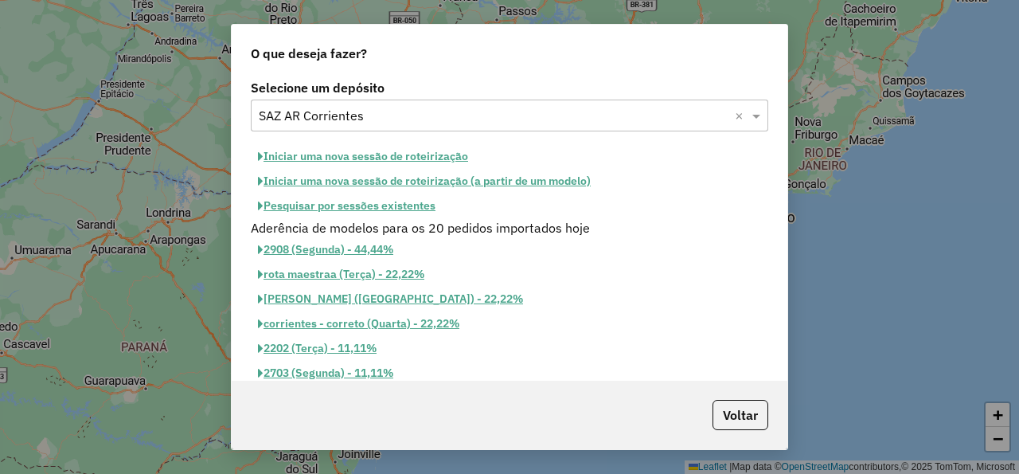
click at [376, 158] on button "Iniciar uma nova sessão de roteirização" at bounding box center [363, 156] width 225 height 25
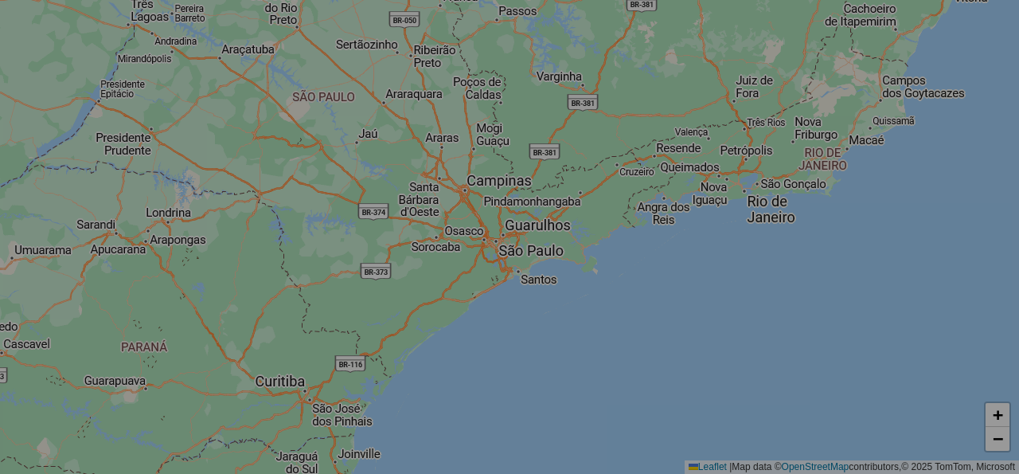
select select "*"
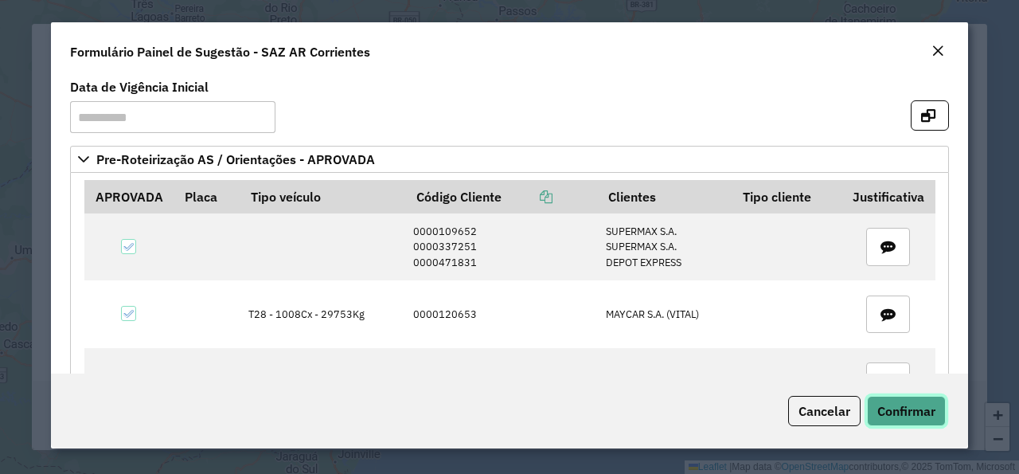
click at [928, 412] on span "Confirmar" at bounding box center [907, 411] width 58 height 16
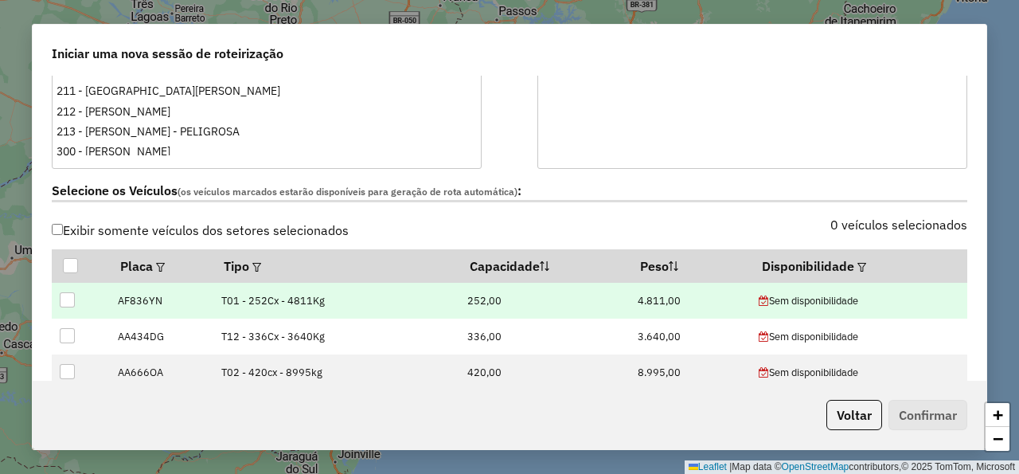
scroll to position [478, 0]
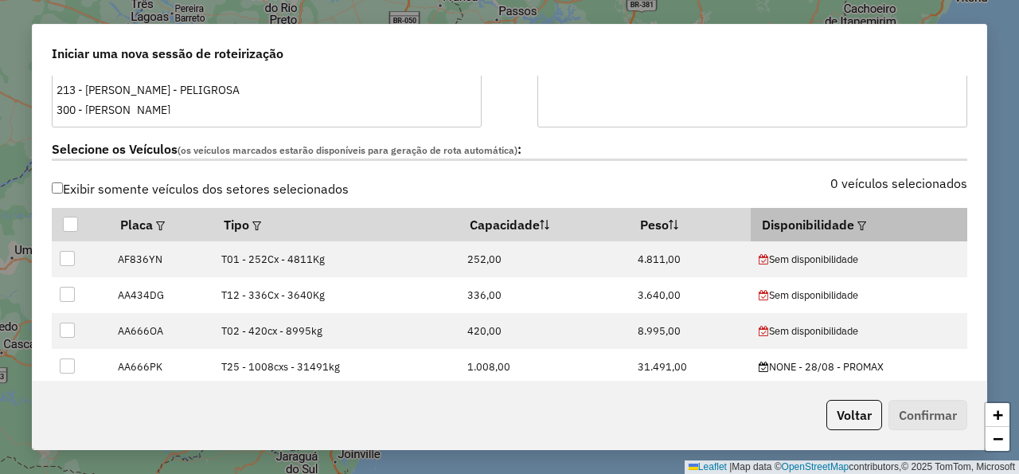
click at [848, 229] on th "Disponibilidade" at bounding box center [859, 224] width 217 height 33
click at [858, 225] on em at bounding box center [862, 225] width 9 height 9
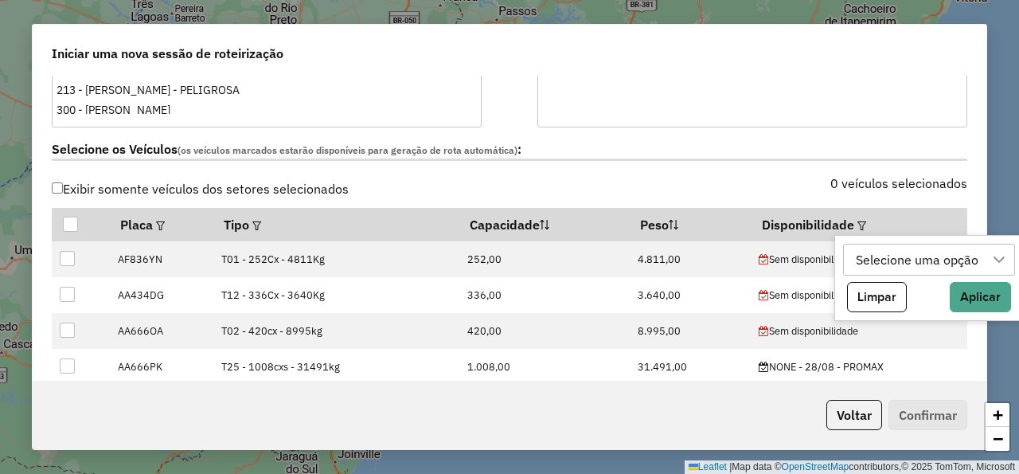
click at [866, 259] on div "Selecione uma opção" at bounding box center [917, 259] width 134 height 30
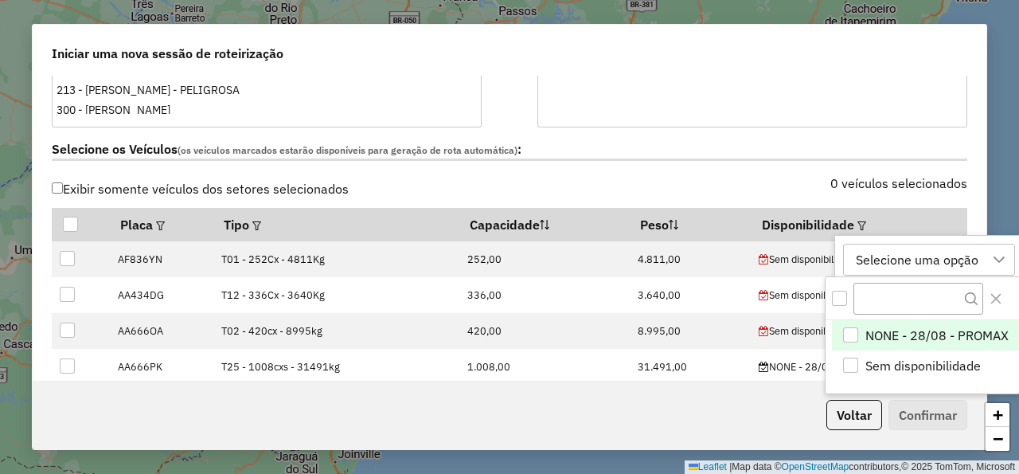
scroll to position [11, 84]
click at [856, 332] on div "NONE - 28/08 - PROMAX" at bounding box center [850, 335] width 15 height 15
click at [741, 174] on div "Selecione os Veículos (os veículos marcados estarão disponíveis para geração de…" at bounding box center [509, 152] width 935 height 50
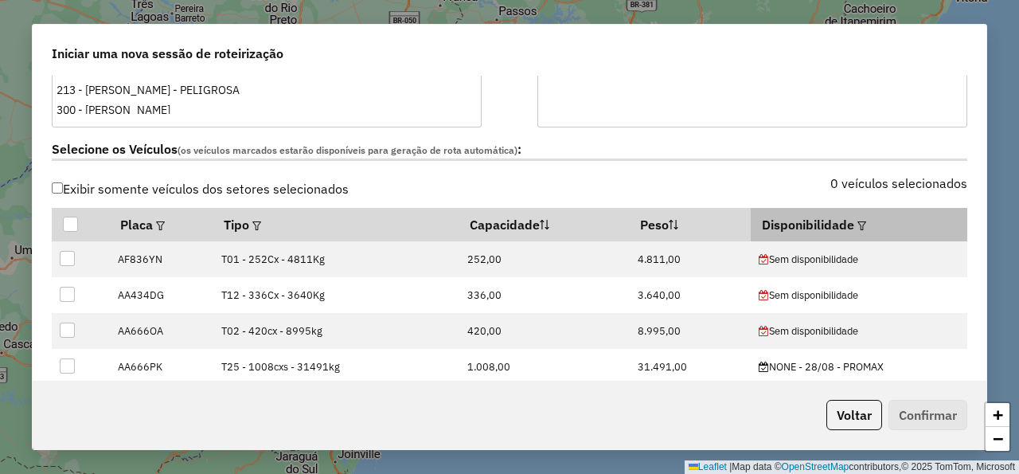
click at [858, 221] on em at bounding box center [862, 225] width 9 height 9
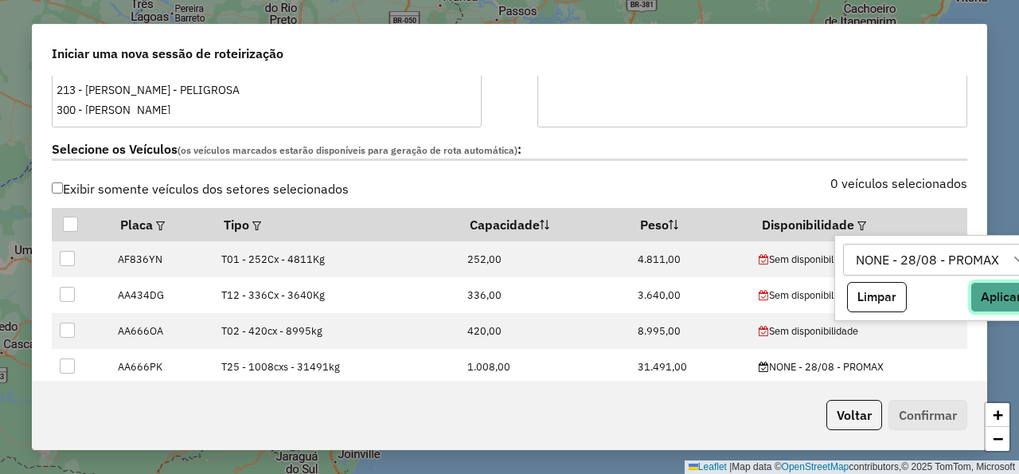
click at [995, 299] on button "Aplicar" at bounding box center [1001, 297] width 61 height 30
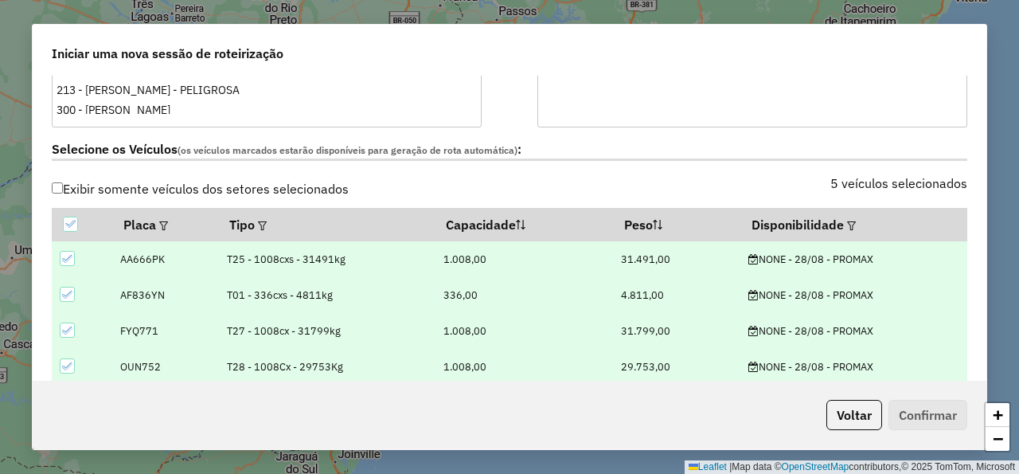
click at [757, 147] on label "Selecione os Veículos (os veículos marcados estarão disponíveis para geração de…" at bounding box center [510, 150] width 916 height 22
click at [754, 164] on div "Selecione os Veículos (os veículos marcados estarão disponíveis para geração de…" at bounding box center [509, 152] width 935 height 50
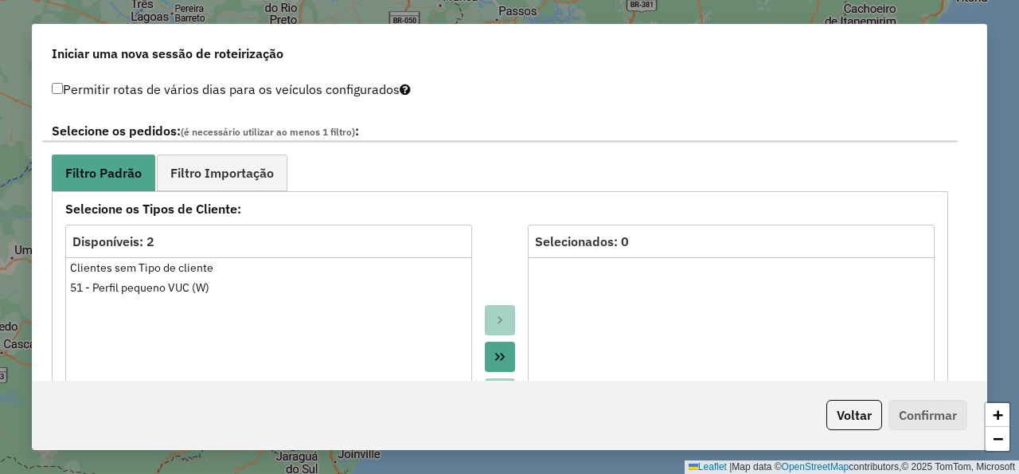
scroll to position [860, 0]
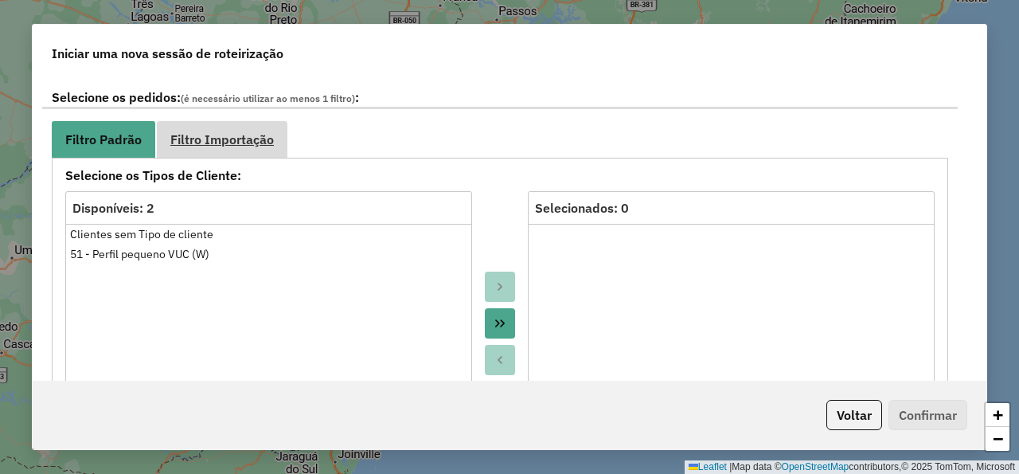
click at [241, 146] on span "Filtro Importação" at bounding box center [222, 139] width 104 height 13
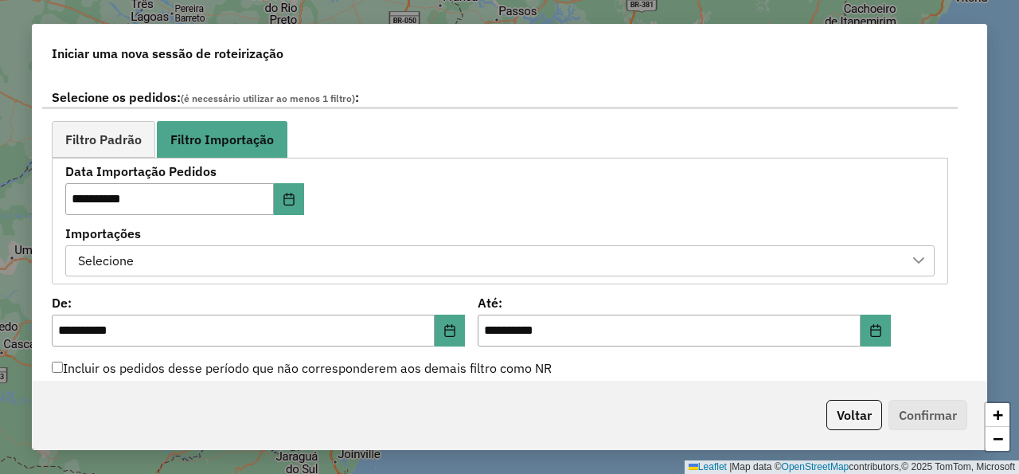
click at [255, 256] on div "Selecione" at bounding box center [487, 261] width 831 height 30
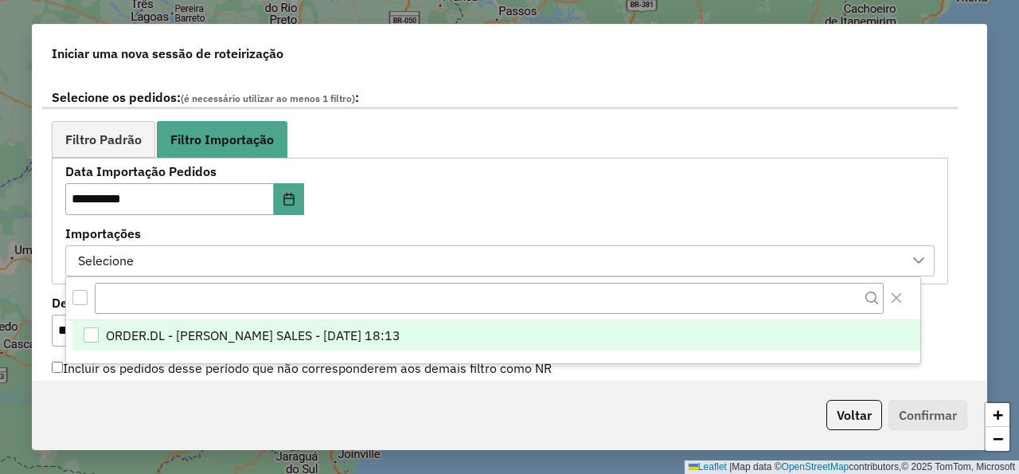
click at [354, 339] on span "ORDER.DL - NATHALIA DA COSTA SALES - 27/08/2025 18:13" at bounding box center [253, 335] width 295 height 19
click at [533, 124] on ul "Filtro Padrão Filtro Importação" at bounding box center [500, 139] width 897 height 36
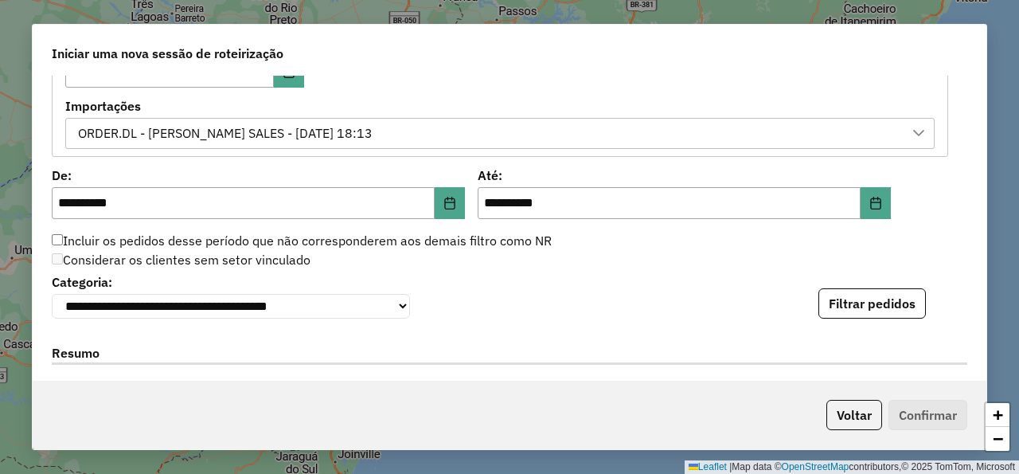
scroll to position [1051, 0]
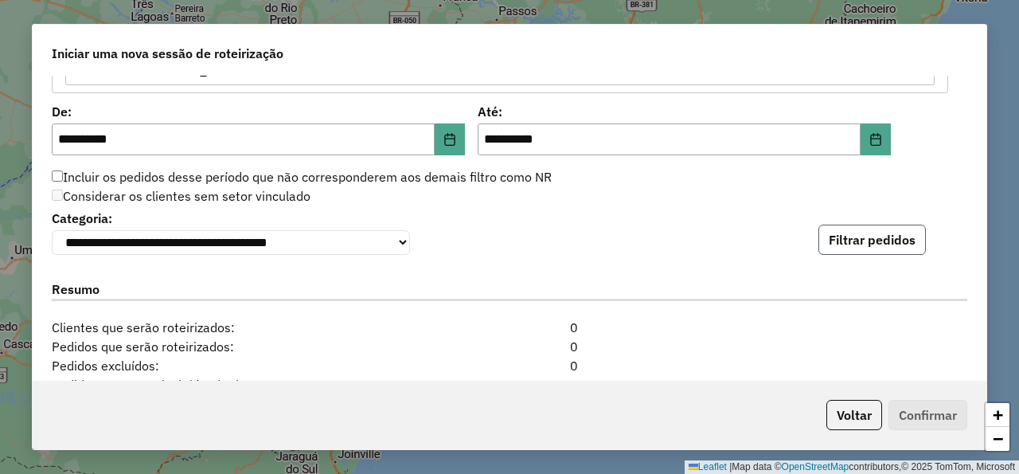
click at [861, 242] on button "Filtrar pedidos" at bounding box center [873, 240] width 108 height 30
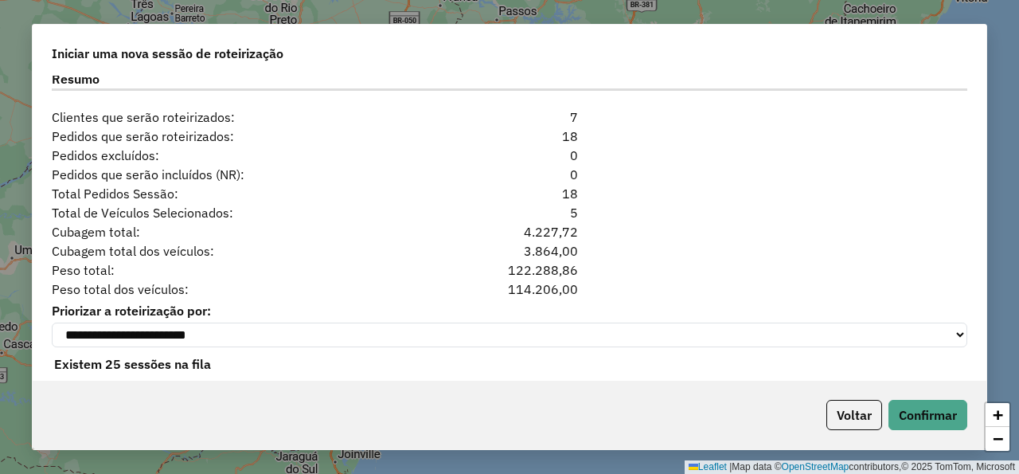
scroll to position [1614, 0]
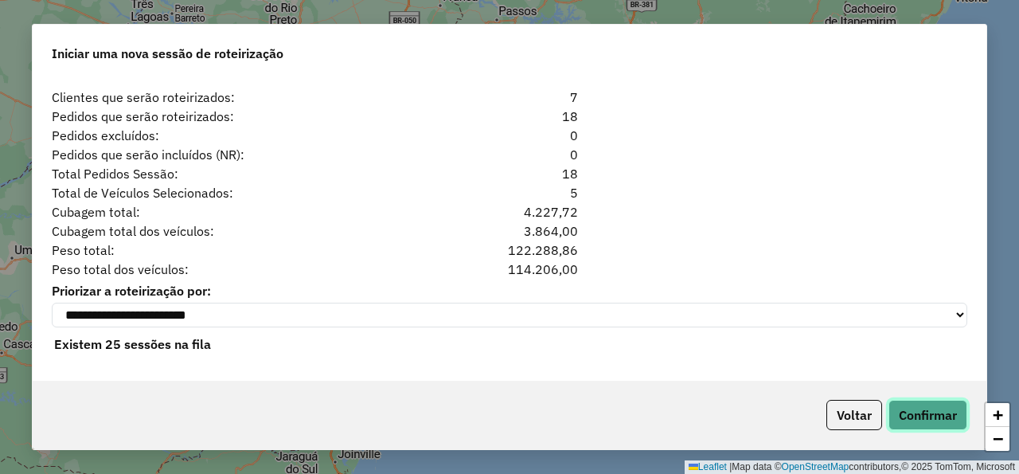
click at [946, 420] on button "Confirmar" at bounding box center [928, 415] width 79 height 30
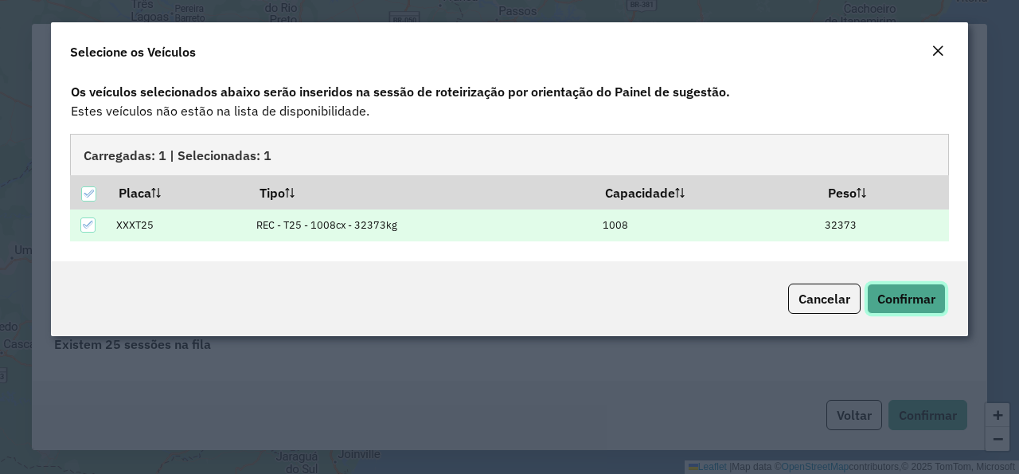
click at [920, 303] on span "Confirmar" at bounding box center [907, 299] width 58 height 16
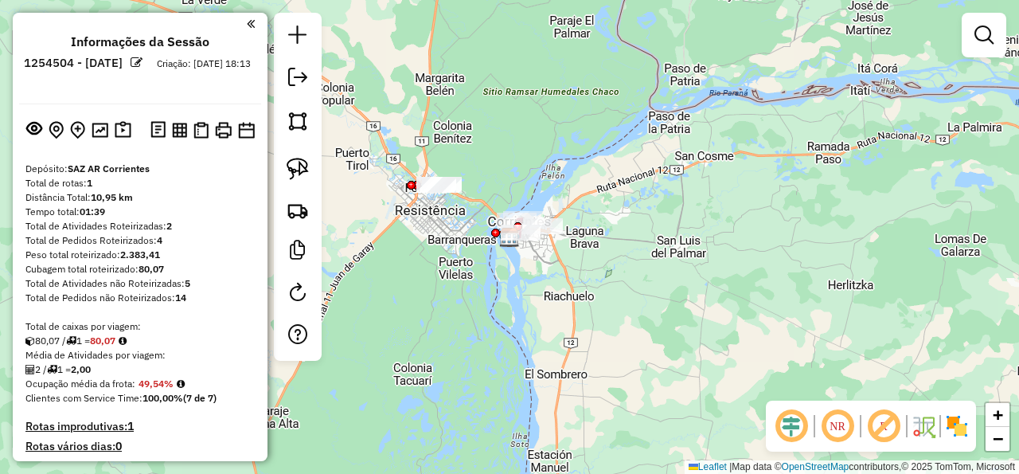
click at [458, 291] on div "Janela de atendimento Grade de atendimento Capacidade Transportadoras Veículos …" at bounding box center [509, 237] width 1019 height 474
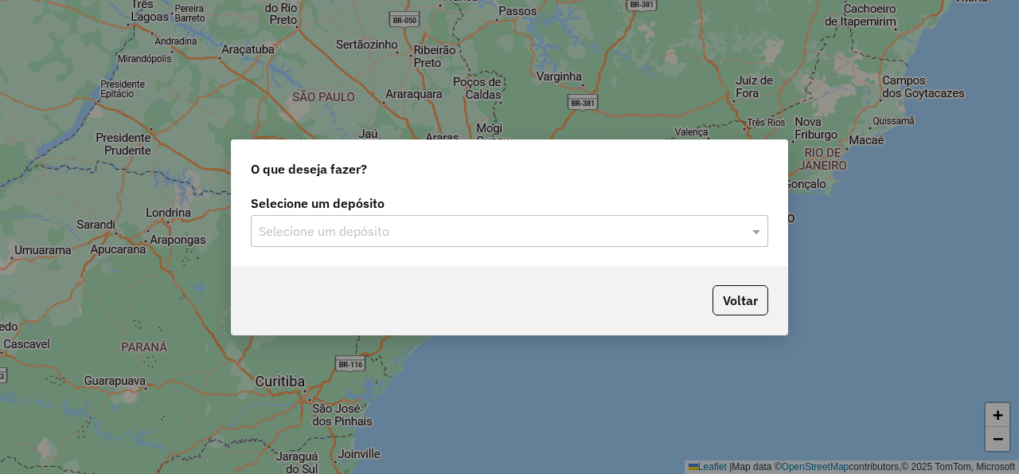
type input "*"
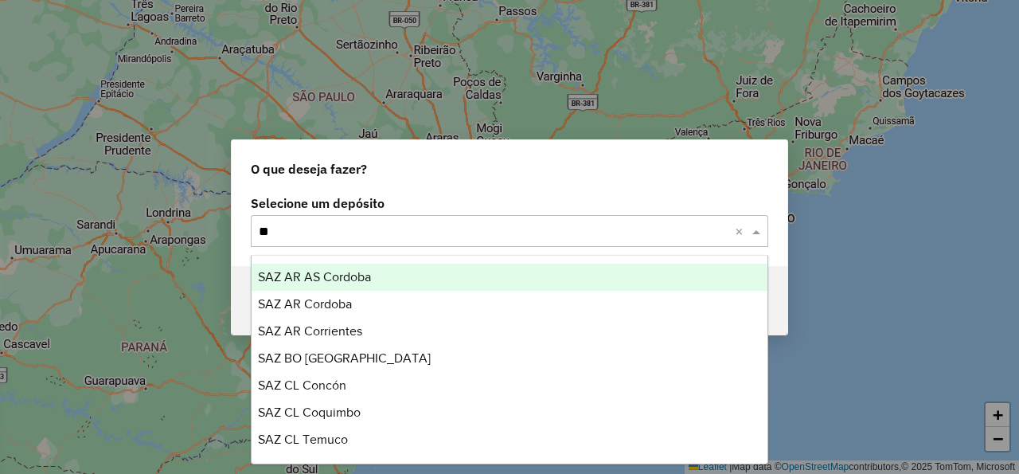
type input "***"
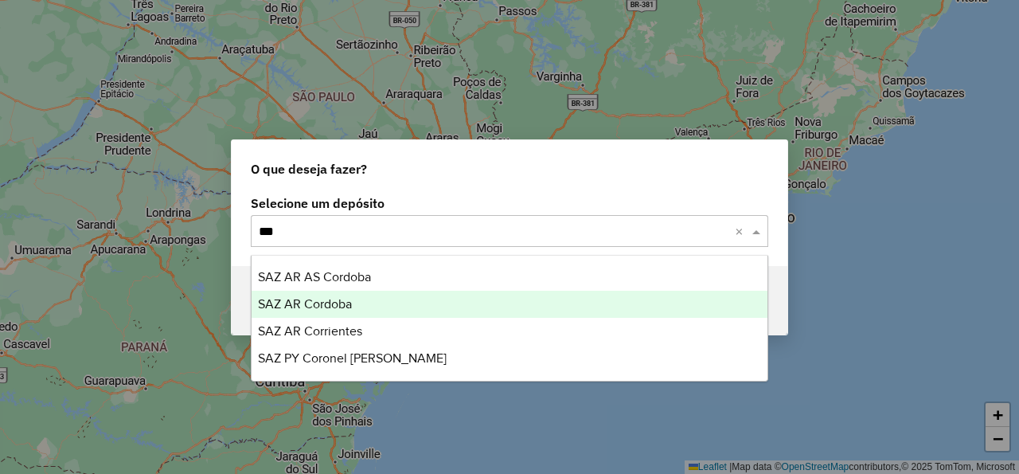
click at [353, 307] on div "SAZ AR Cordoba" at bounding box center [510, 304] width 516 height 27
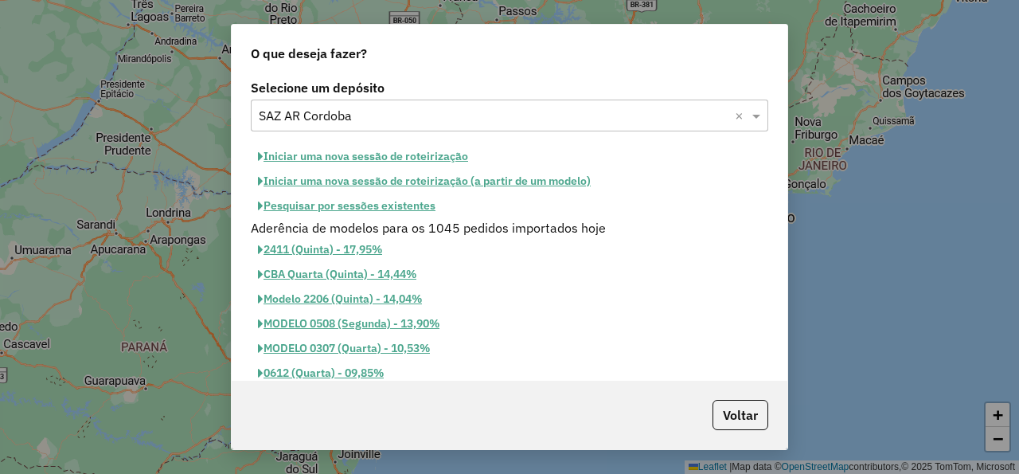
click at [367, 154] on button "Iniciar uma nova sessão de roteirização" at bounding box center [363, 156] width 225 height 25
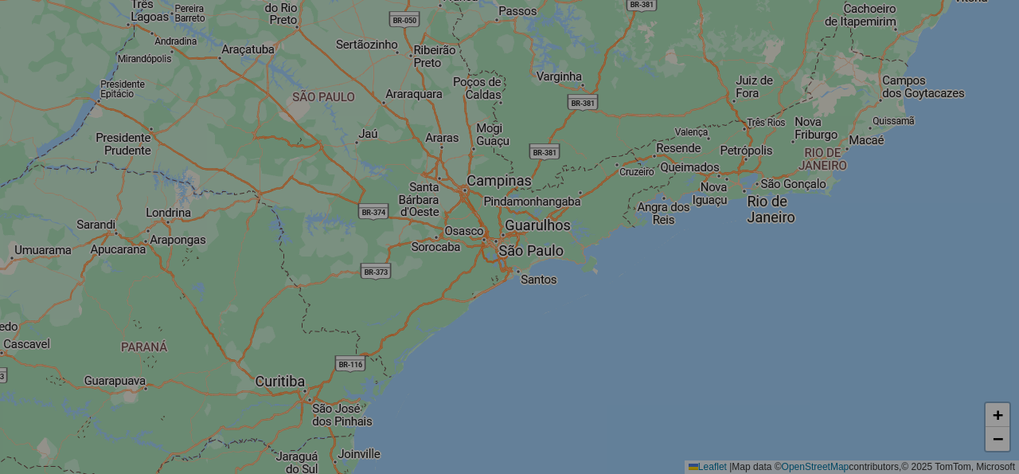
select select "*"
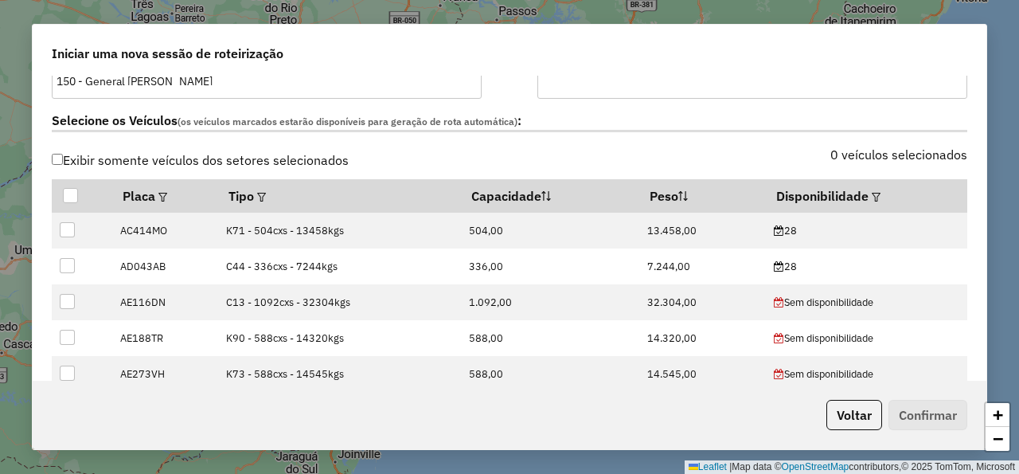
scroll to position [478, 0]
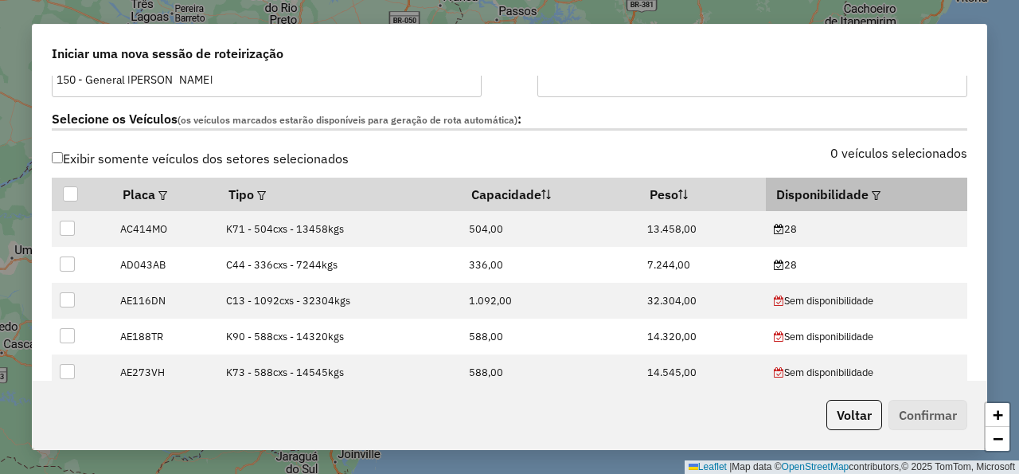
click at [872, 194] on em at bounding box center [876, 195] width 9 height 9
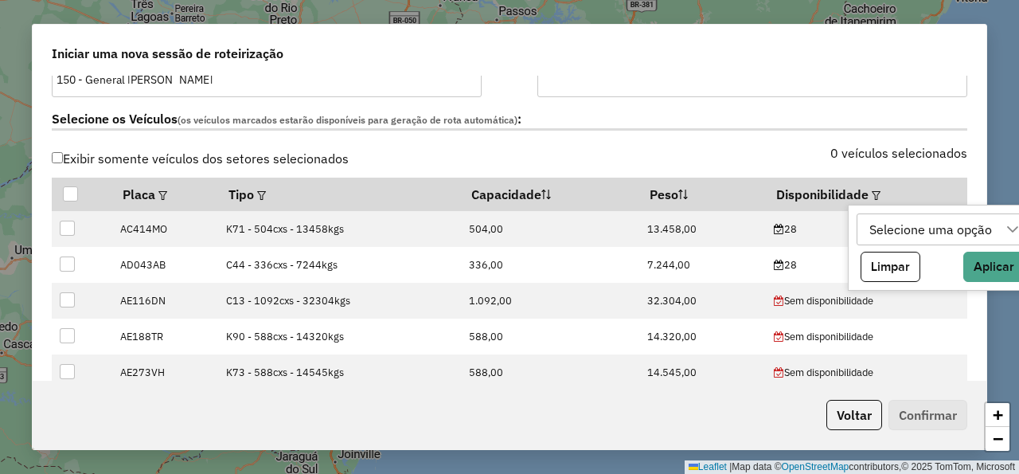
click at [984, 230] on div "Selecione uma opção" at bounding box center [931, 229] width 134 height 30
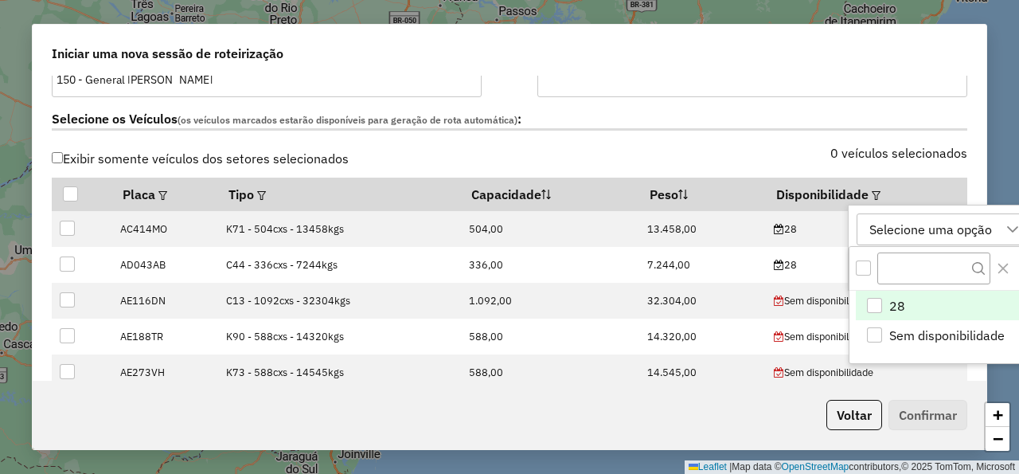
click at [904, 296] on span "28" at bounding box center [897, 305] width 16 height 19
click at [711, 129] on label "Selecione os Veículos (os veículos marcados estarão disponíveis para geração de…" at bounding box center [510, 120] width 916 height 22
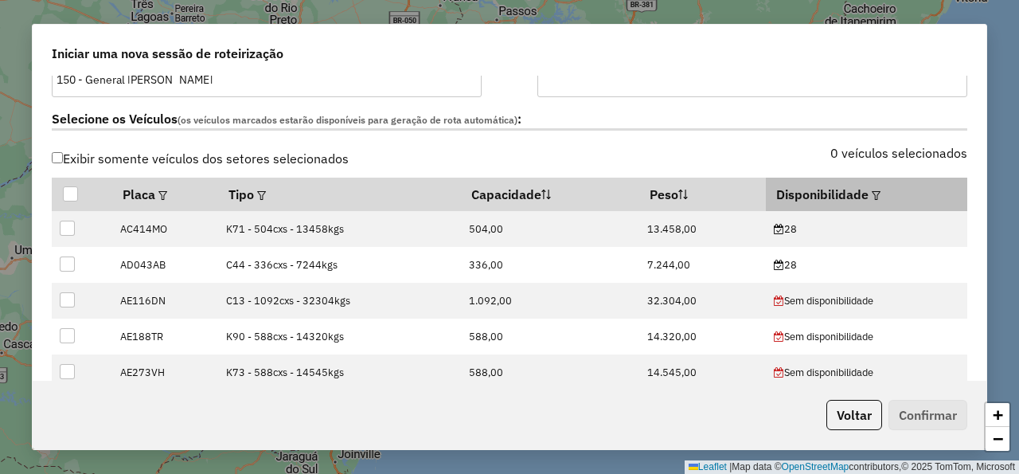
click at [872, 194] on em at bounding box center [876, 195] width 9 height 9
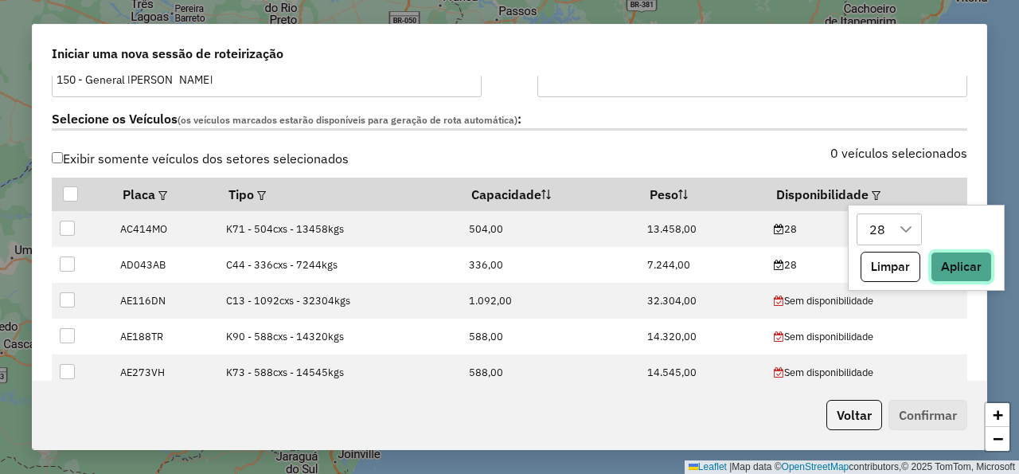
click at [950, 269] on button "Aplicar" at bounding box center [961, 267] width 61 height 30
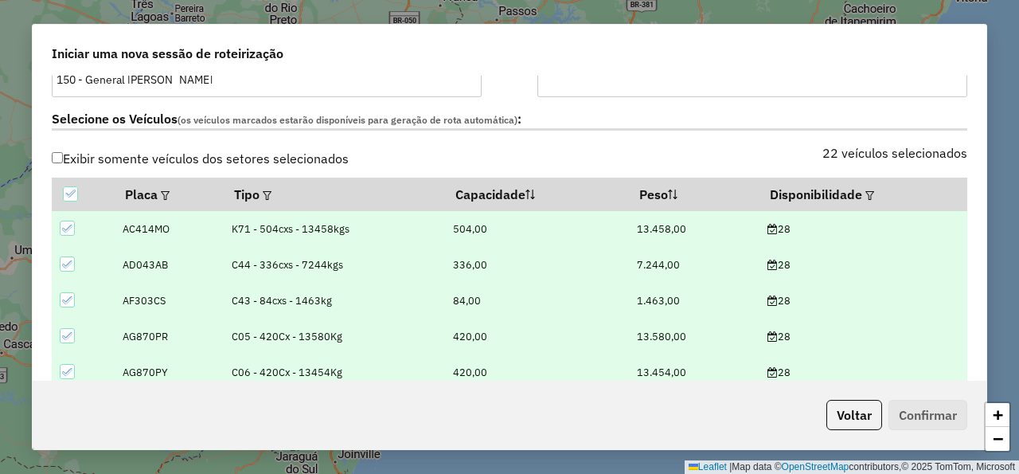
click at [647, 135] on div "Selecione os Veículos (os veículos marcados estarão disponíveis para geração de…" at bounding box center [509, 122] width 935 height 50
click at [647, 121] on label "Selecione os Veículos (os veículos marcados estarão disponíveis para geração de…" at bounding box center [510, 120] width 916 height 22
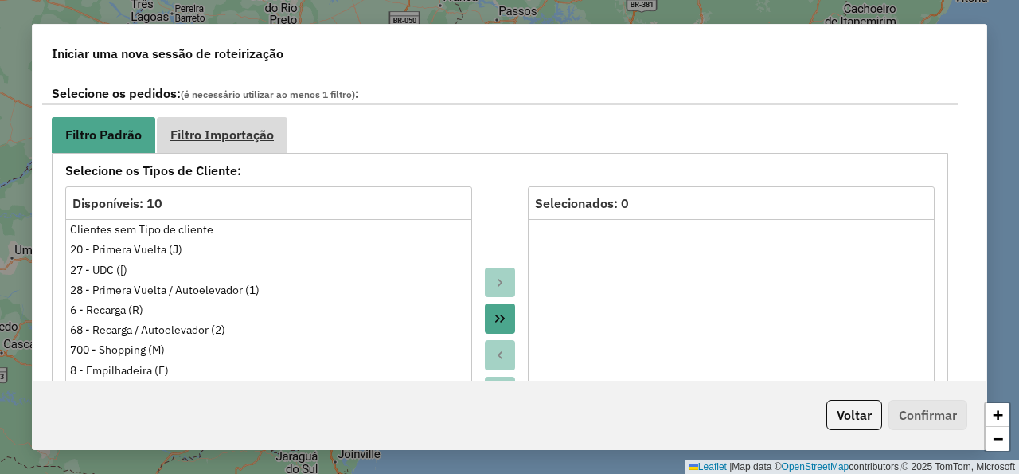
click at [220, 146] on link "Filtro Importação" at bounding box center [222, 135] width 131 height 36
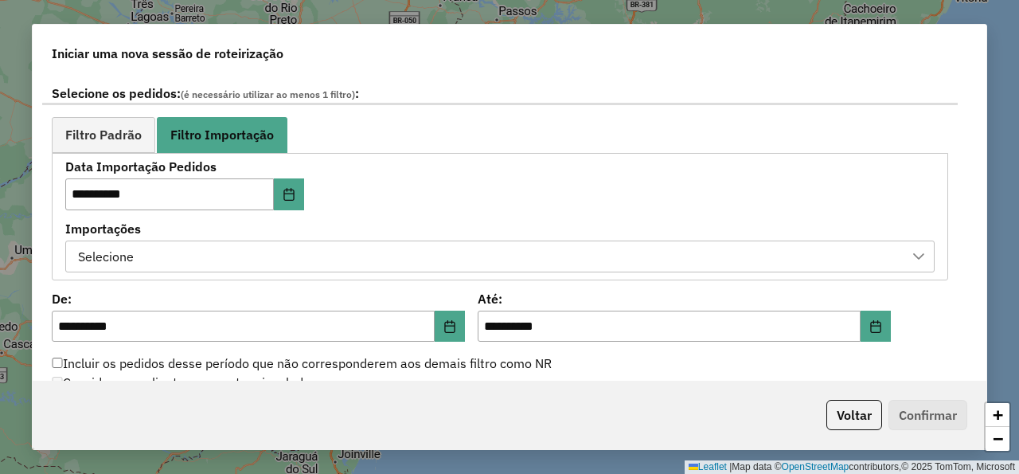
click at [249, 245] on div "Selecione" at bounding box center [487, 256] width 831 height 30
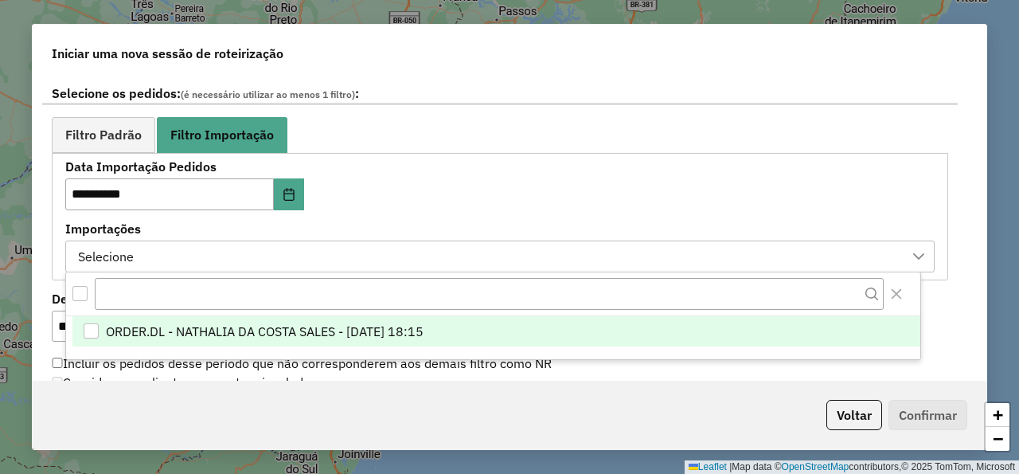
scroll to position [11, 84]
click at [305, 331] on span "ORDER.DL - NATHALIA DA COSTA SALES - 27/08/2025 18:15" at bounding box center [265, 331] width 318 height 19
click at [424, 165] on div "**********" at bounding box center [500, 216] width 870 height 111
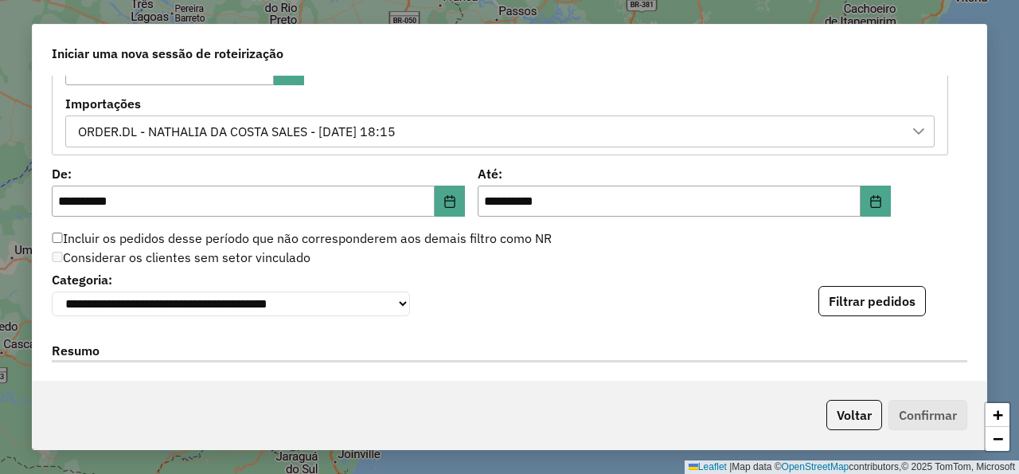
scroll to position [1051, 0]
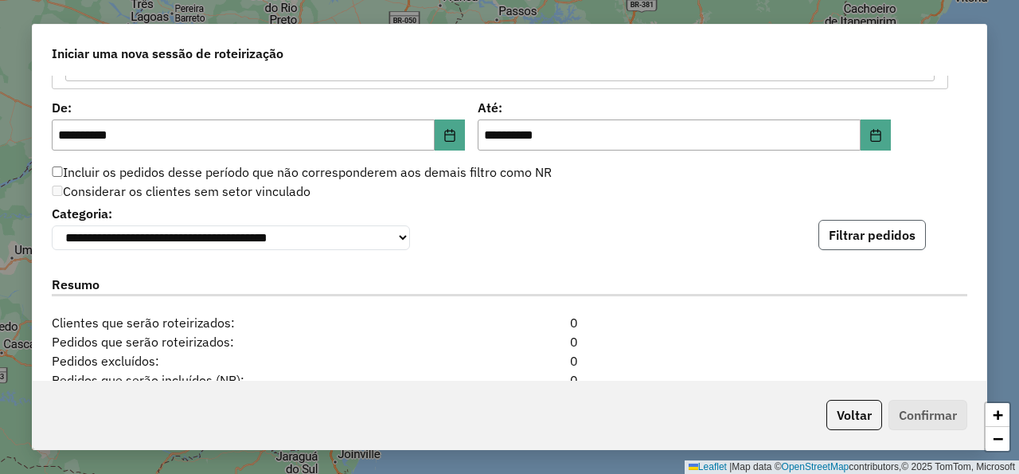
click at [872, 239] on button "Filtrar pedidos" at bounding box center [873, 235] width 108 height 30
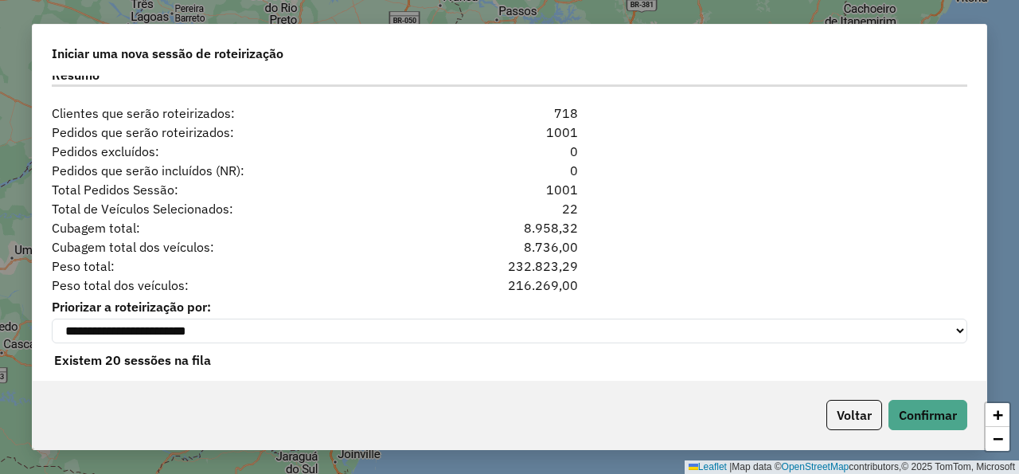
scroll to position [1610, 0]
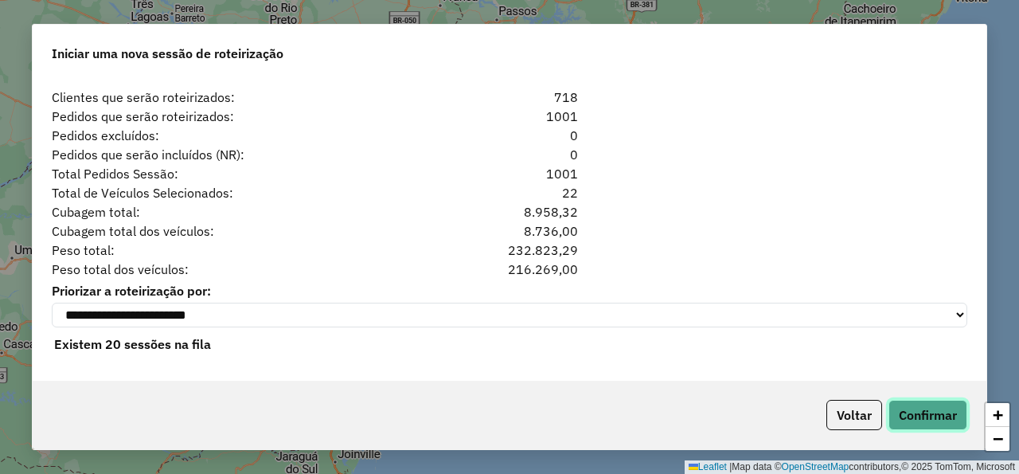
click at [949, 413] on button "Confirmar" at bounding box center [928, 415] width 79 height 30
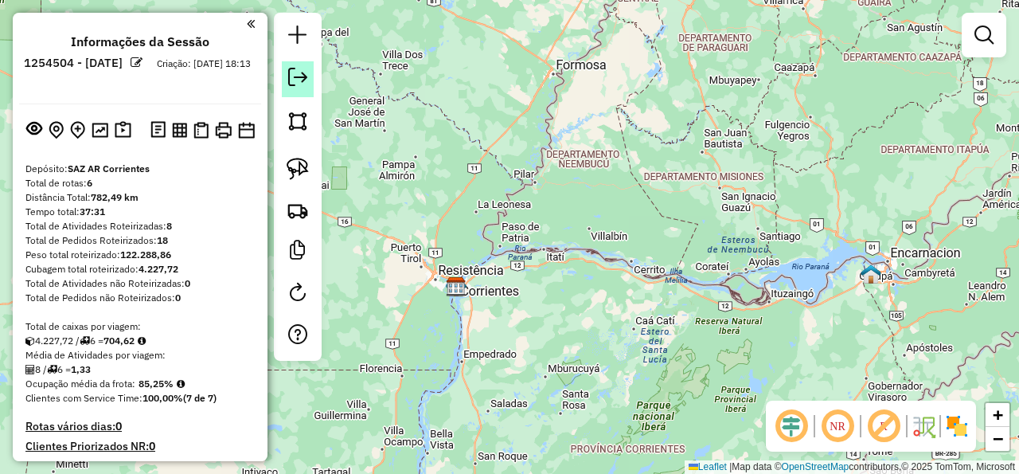
click at [287, 72] on link at bounding box center [298, 79] width 32 height 36
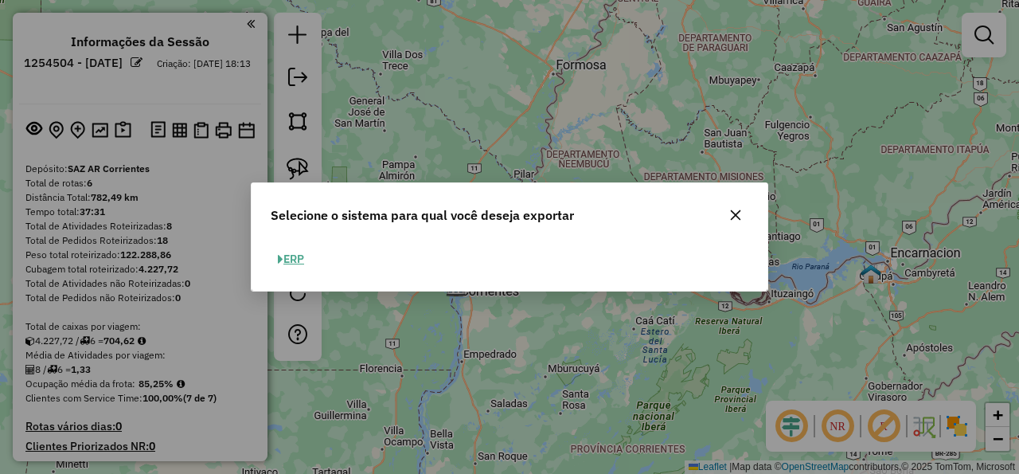
click at [301, 260] on button "ERP" at bounding box center [291, 259] width 41 height 25
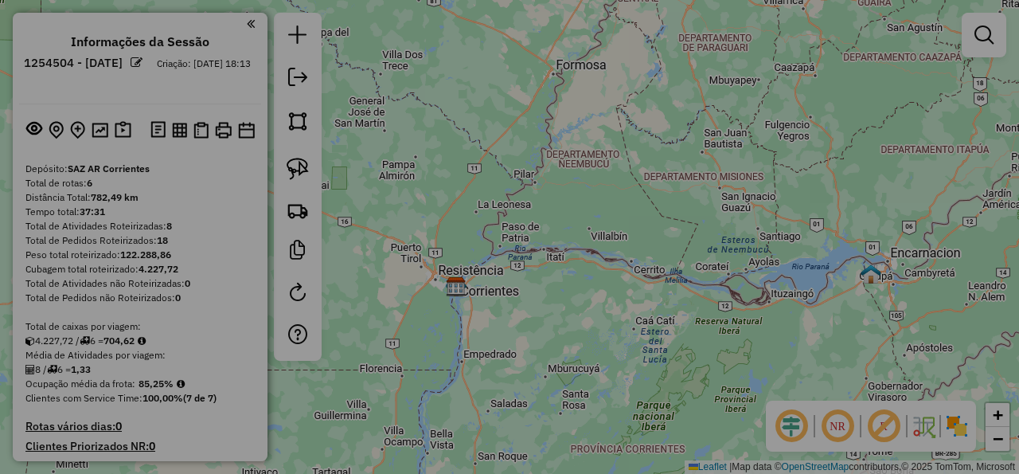
select select "*********"
select select "**"
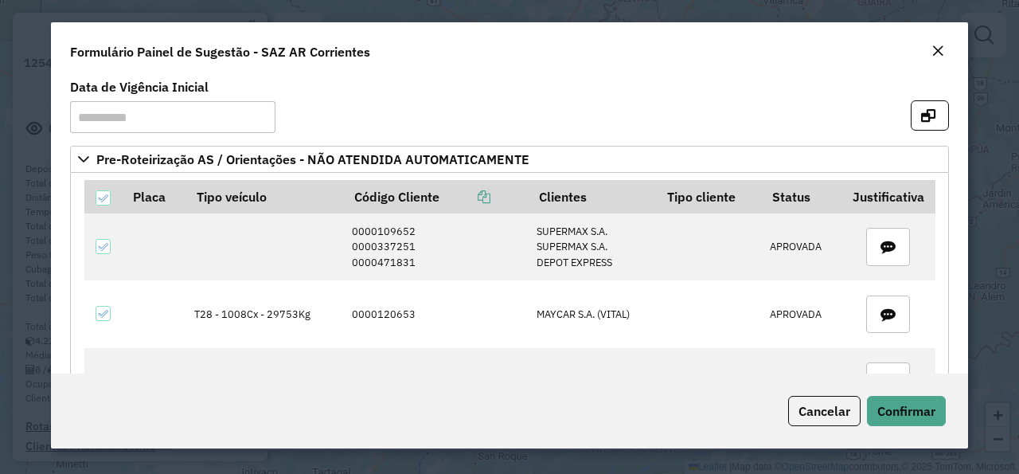
click at [940, 54] on em "Close" at bounding box center [938, 51] width 13 height 13
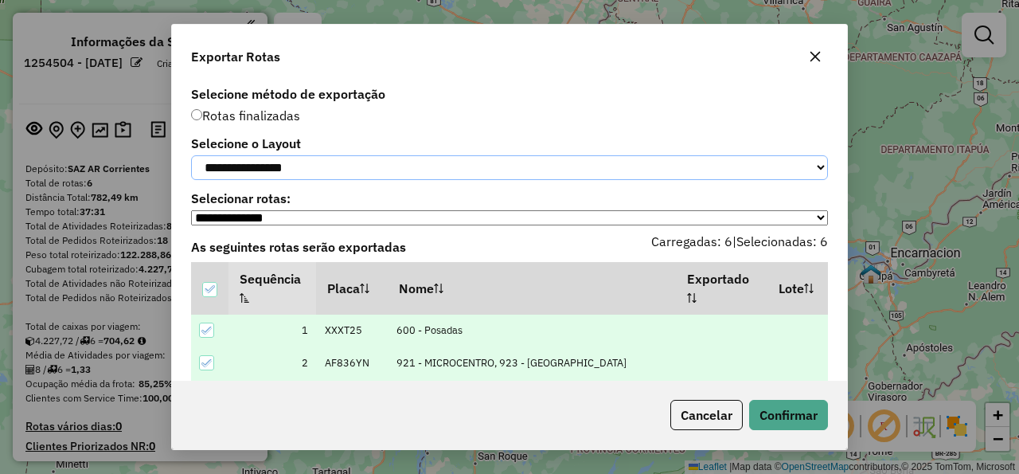
click at [191, 155] on select "**********" at bounding box center [509, 167] width 637 height 25
select select "*********"
click option "*********" at bounding box center [0, 0] width 0 height 0
click at [782, 408] on button "Confirmar" at bounding box center [788, 415] width 79 height 30
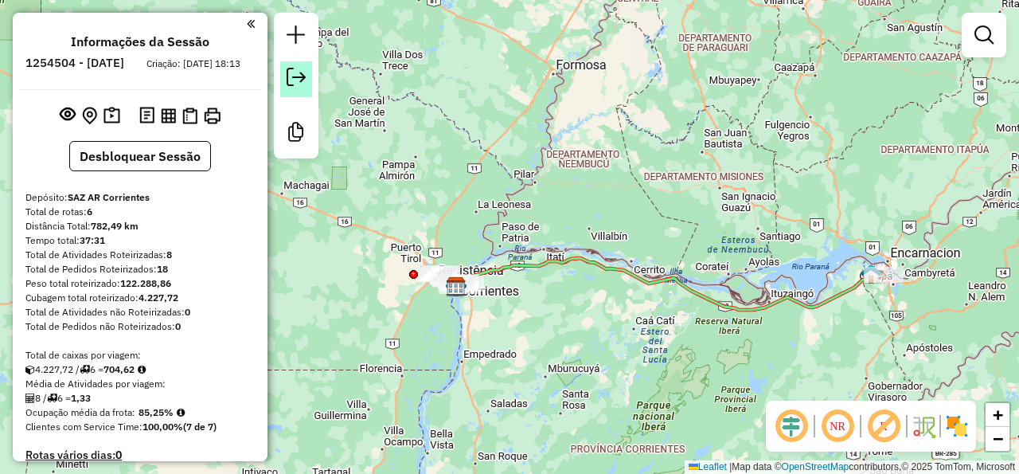
click at [295, 80] on em at bounding box center [296, 77] width 19 height 19
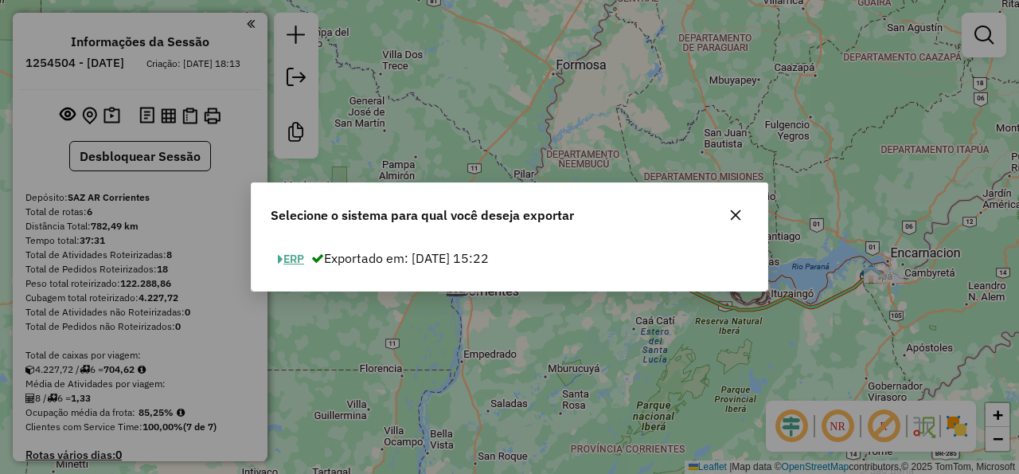
click at [299, 260] on button "ERP" at bounding box center [291, 259] width 41 height 25
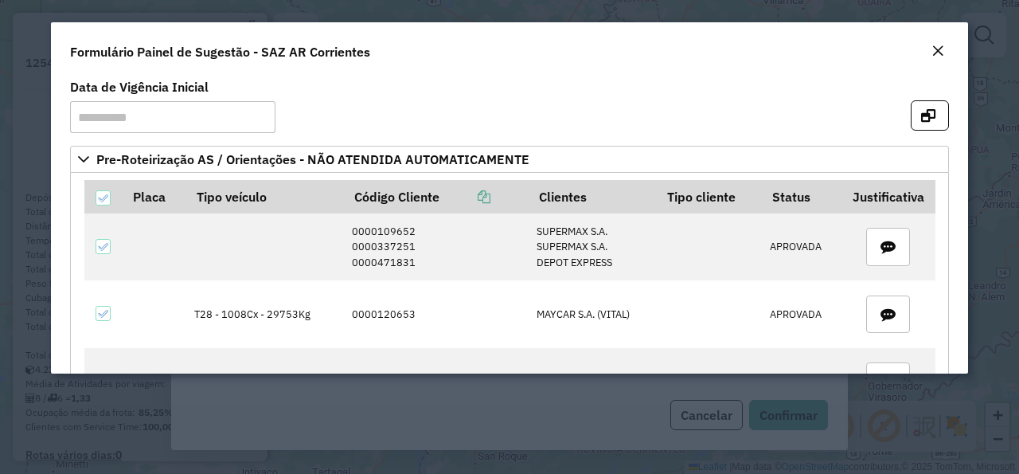
click at [923, 52] on div "Formulário Painel de Sugestão - SAZ AR Corrientes" at bounding box center [509, 48] width 917 height 53
click at [941, 49] on em "Close" at bounding box center [938, 51] width 13 height 13
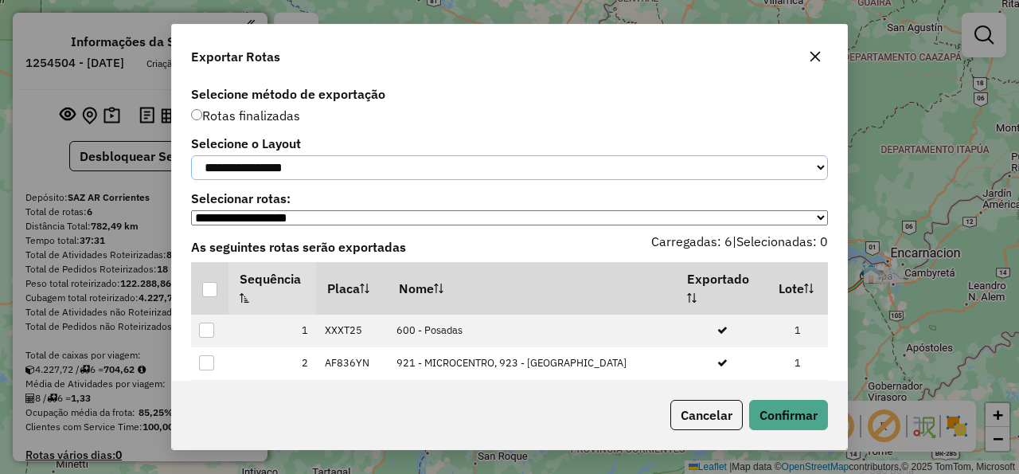
click at [191, 155] on select "**********" at bounding box center [509, 167] width 637 height 25
select select "*********"
click option "*********" at bounding box center [0, 0] width 0 height 0
click at [213, 297] on div at bounding box center [209, 289] width 15 height 15
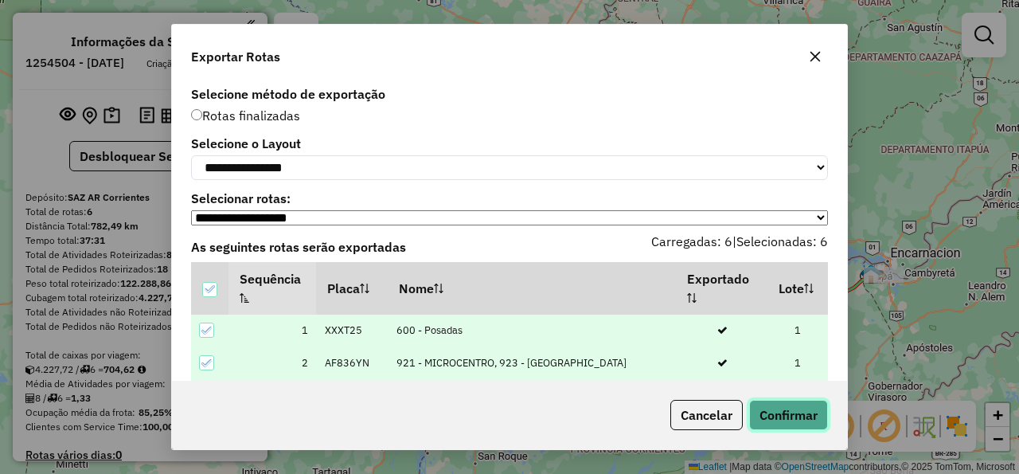
click at [804, 418] on button "Confirmar" at bounding box center [788, 415] width 79 height 30
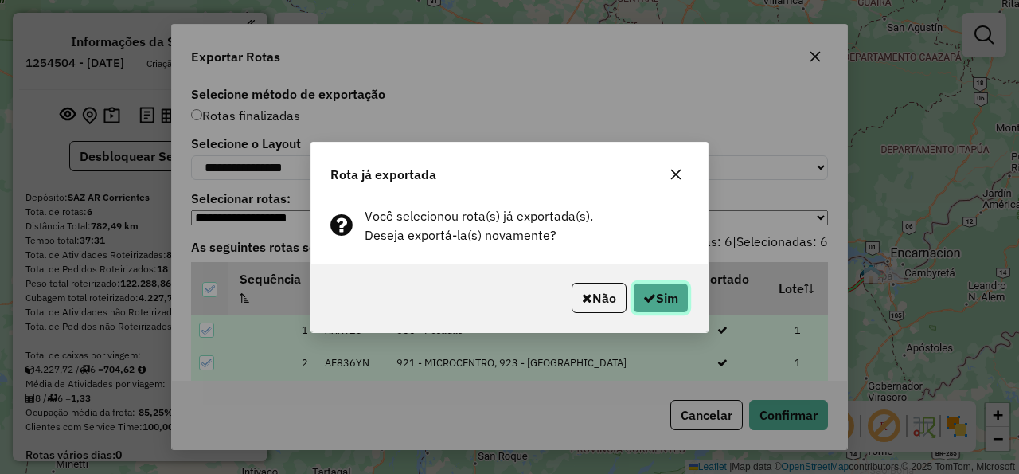
click at [661, 291] on button "Sim" at bounding box center [661, 298] width 56 height 30
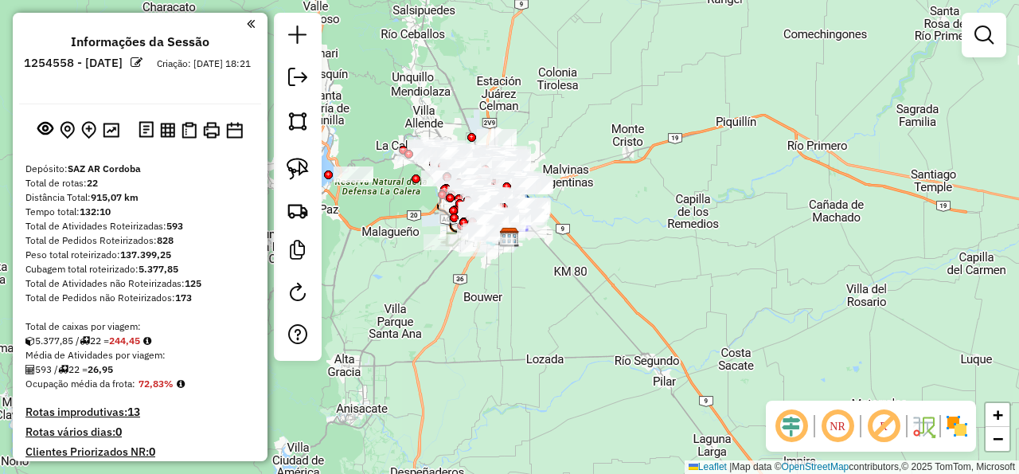
click at [518, 312] on div "Janela de atendimento Grade de atendimento Capacidade Transportadoras Veículos …" at bounding box center [509, 237] width 1019 height 474
